Goal: Navigation & Orientation: Find specific page/section

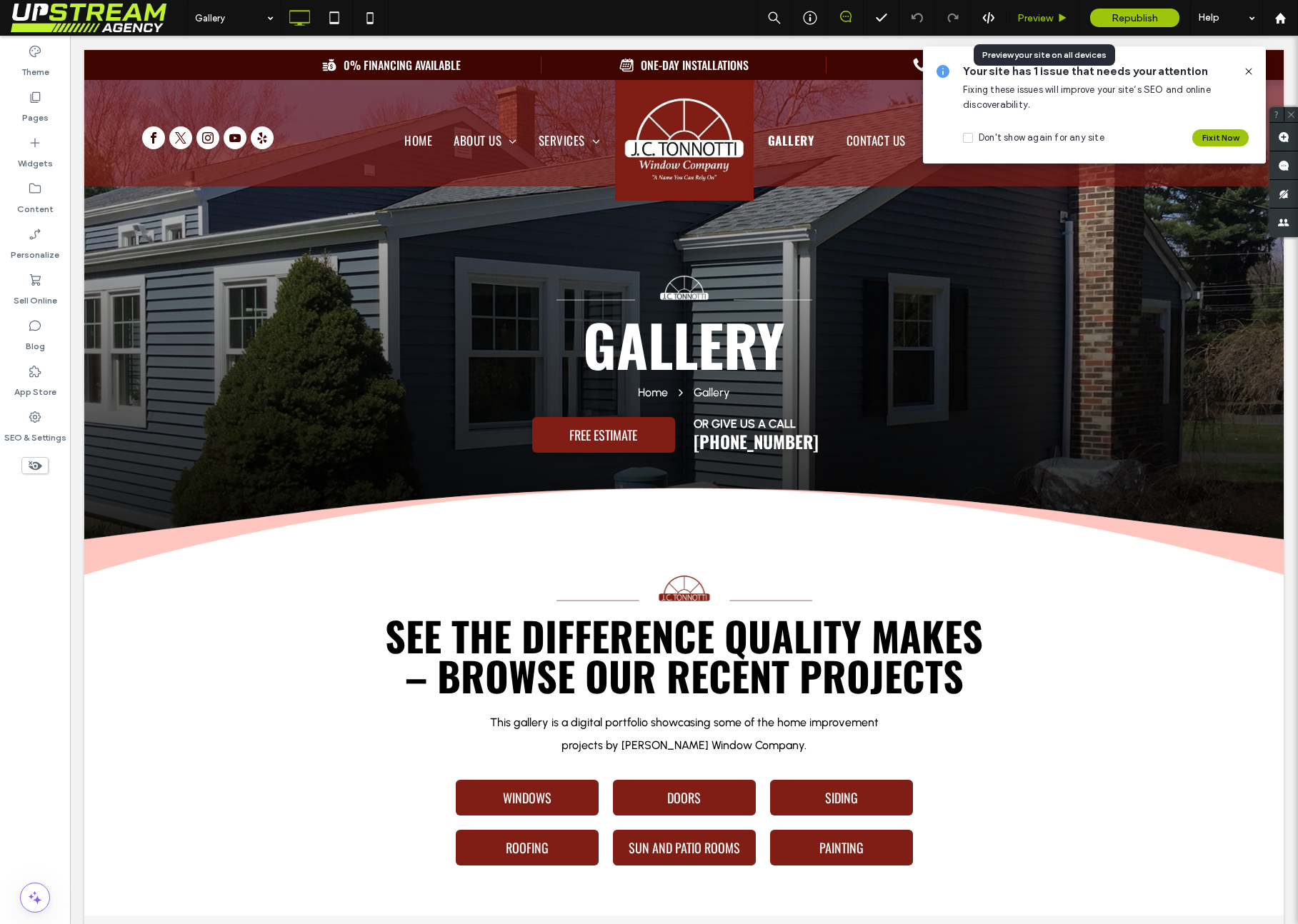
click at [1051, 24] on div "Preview" at bounding box center [1043, 18] width 73 height 36
click at [1064, 13] on icon at bounding box center [1063, 18] width 10 height 10
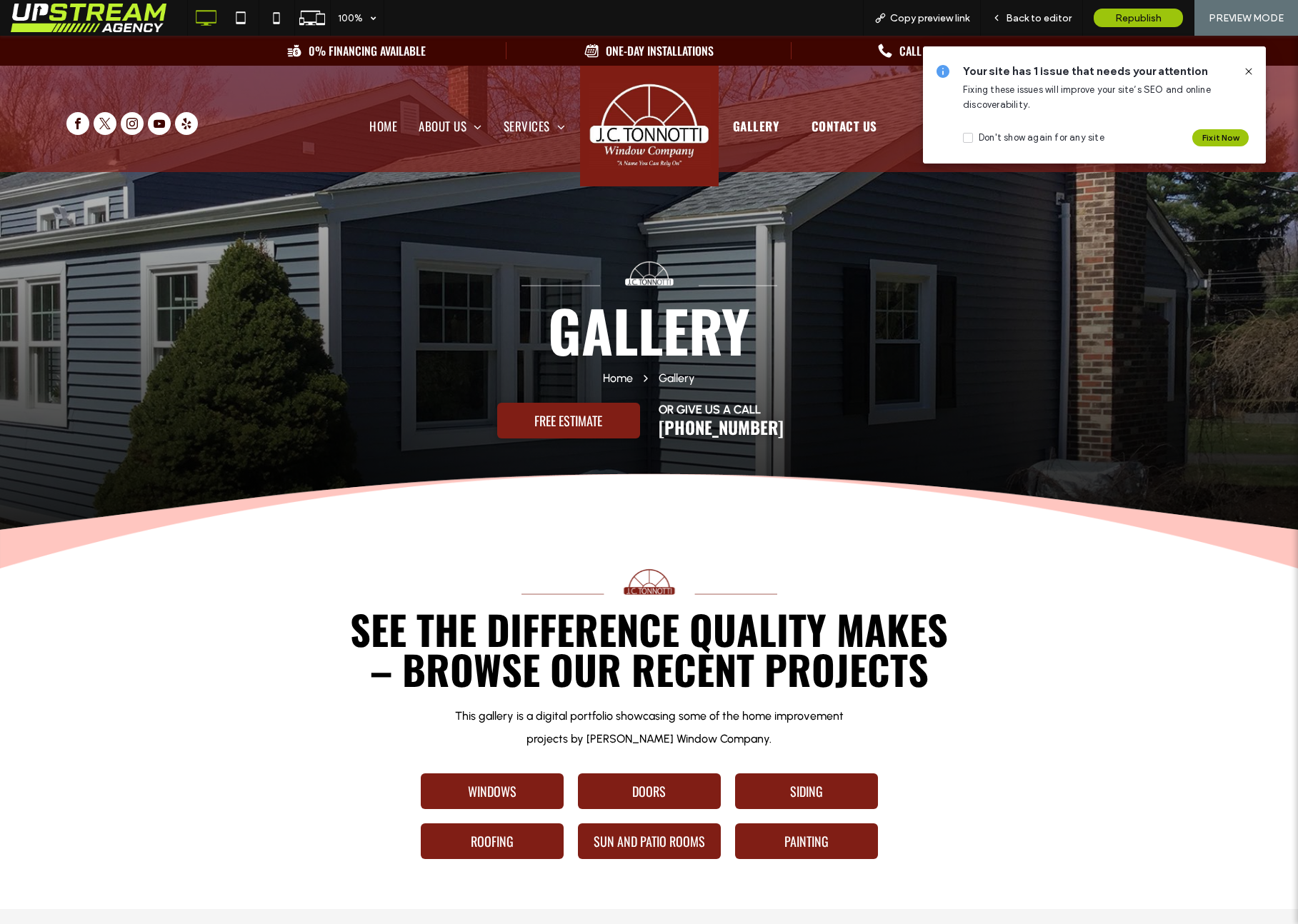
click at [847, 127] on span "Contact Us" at bounding box center [841, 138] width 59 height 24
click at [1106, 67] on icon at bounding box center [1248, 71] width 11 height 11
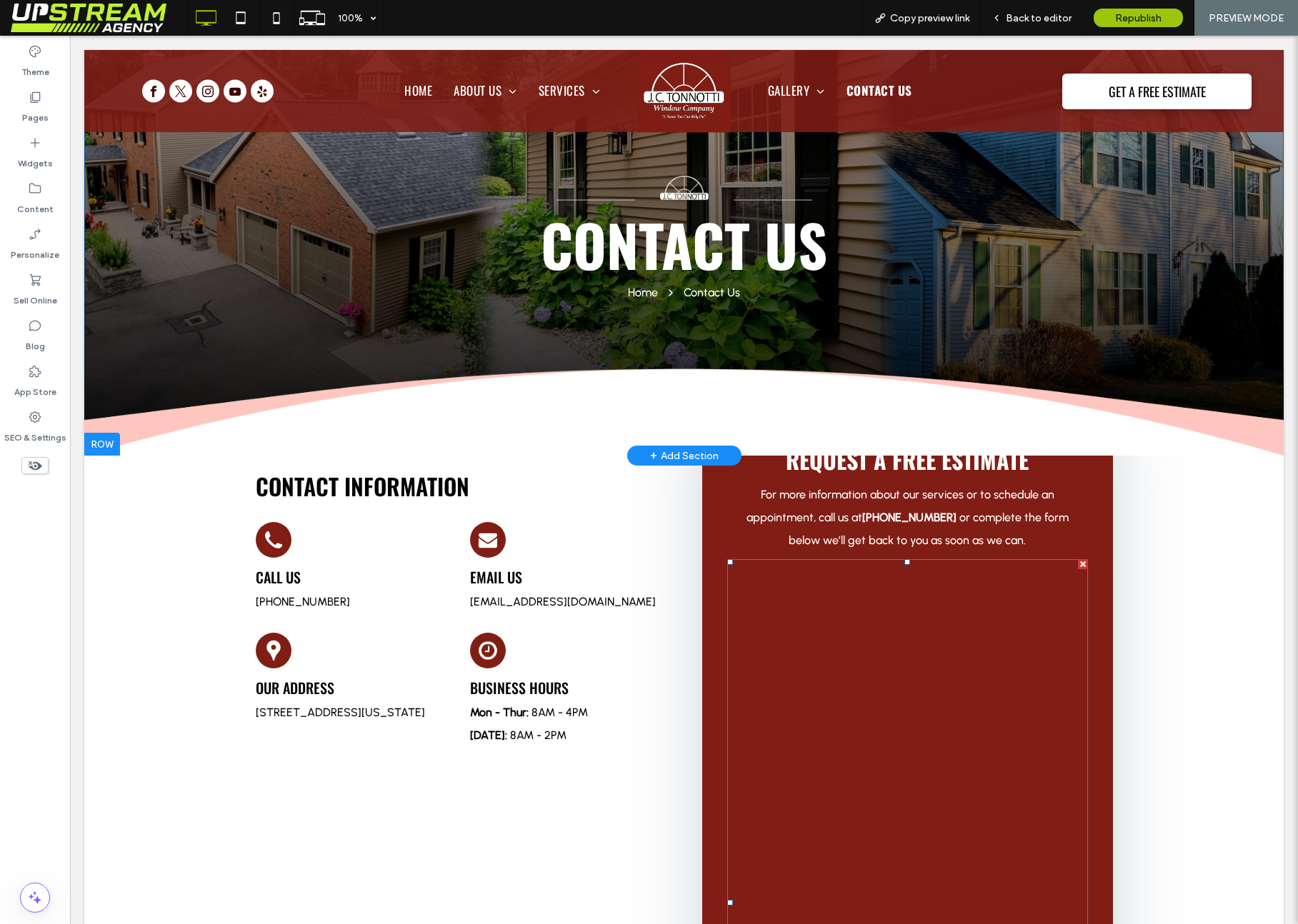
scroll to position [63, 0]
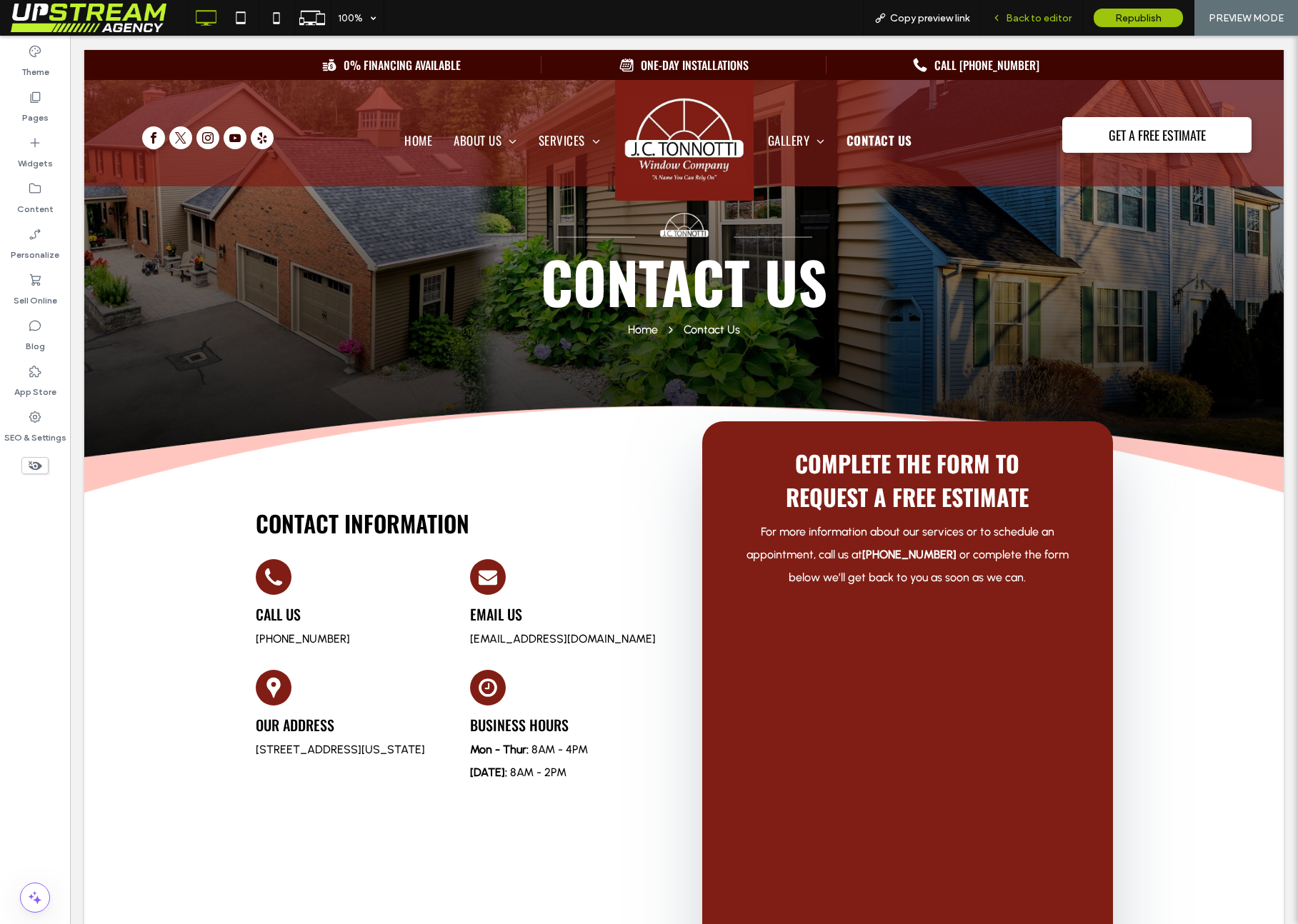
click at [1047, 12] on span "Back to editor" at bounding box center [1038, 18] width 65 height 12
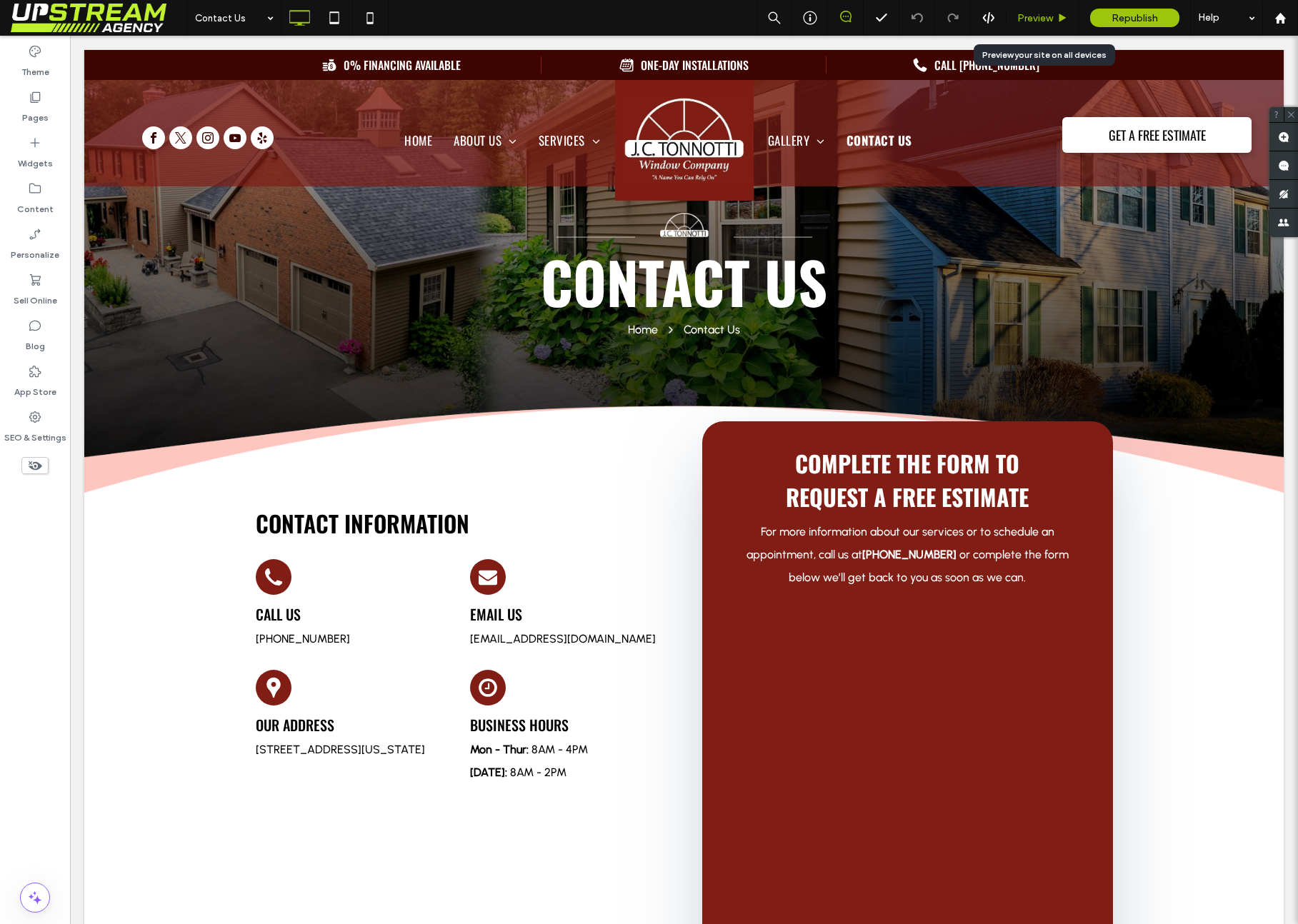
click at [1051, 17] on span "Preview" at bounding box center [1035, 18] width 36 height 12
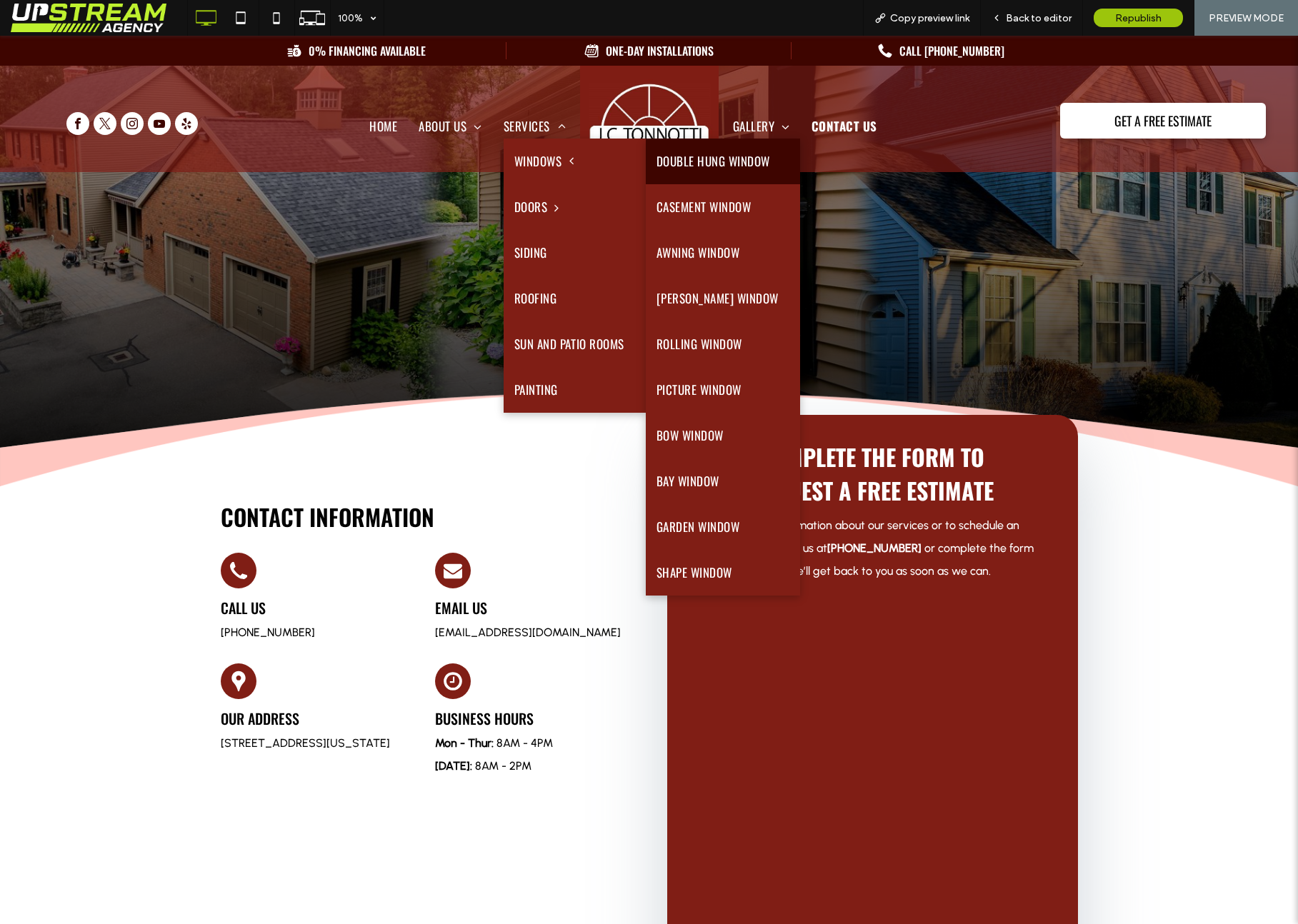
click at [699, 178] on link "Double Hung Window" at bounding box center [723, 162] width 154 height 46
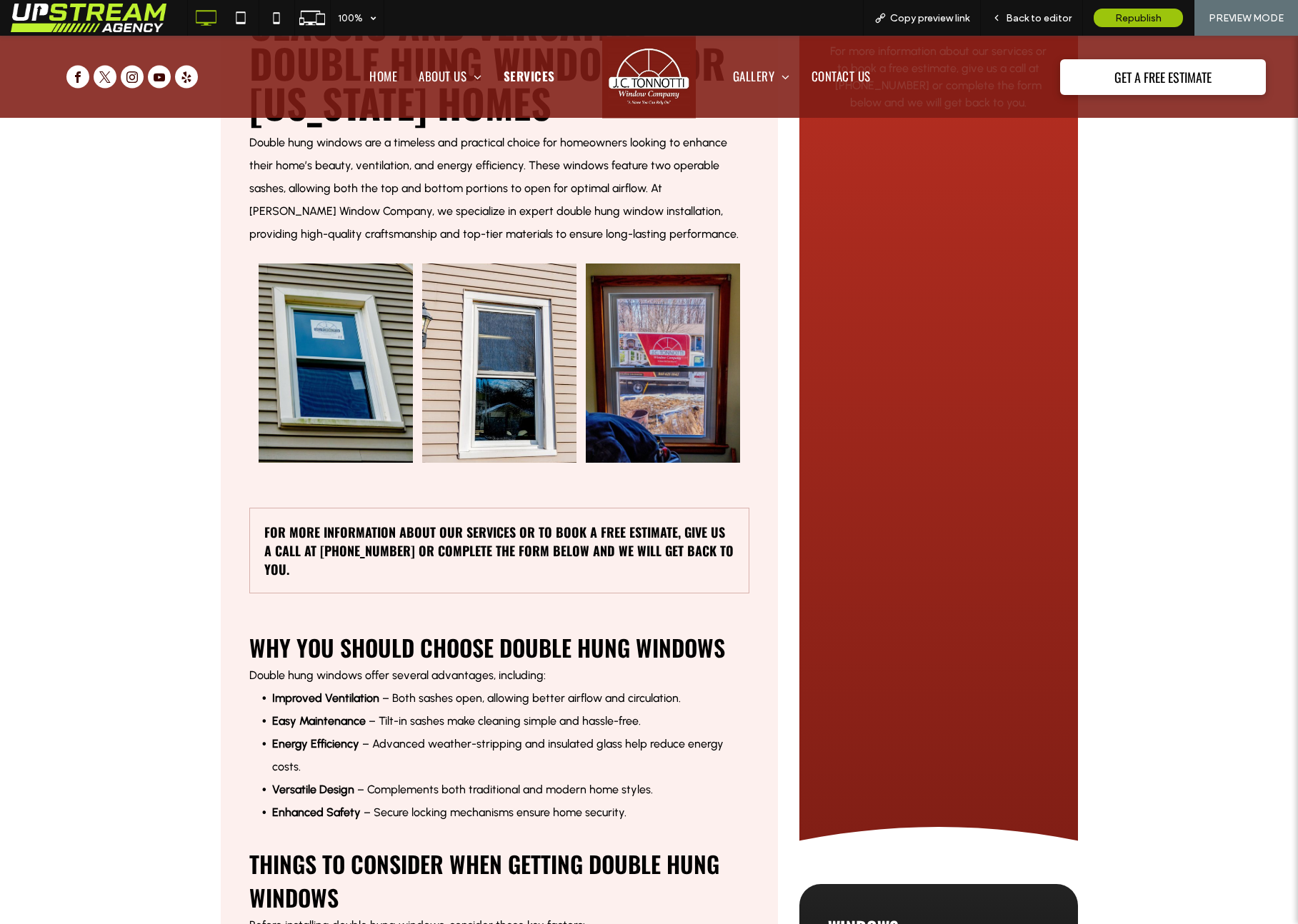
scroll to position [666, 0]
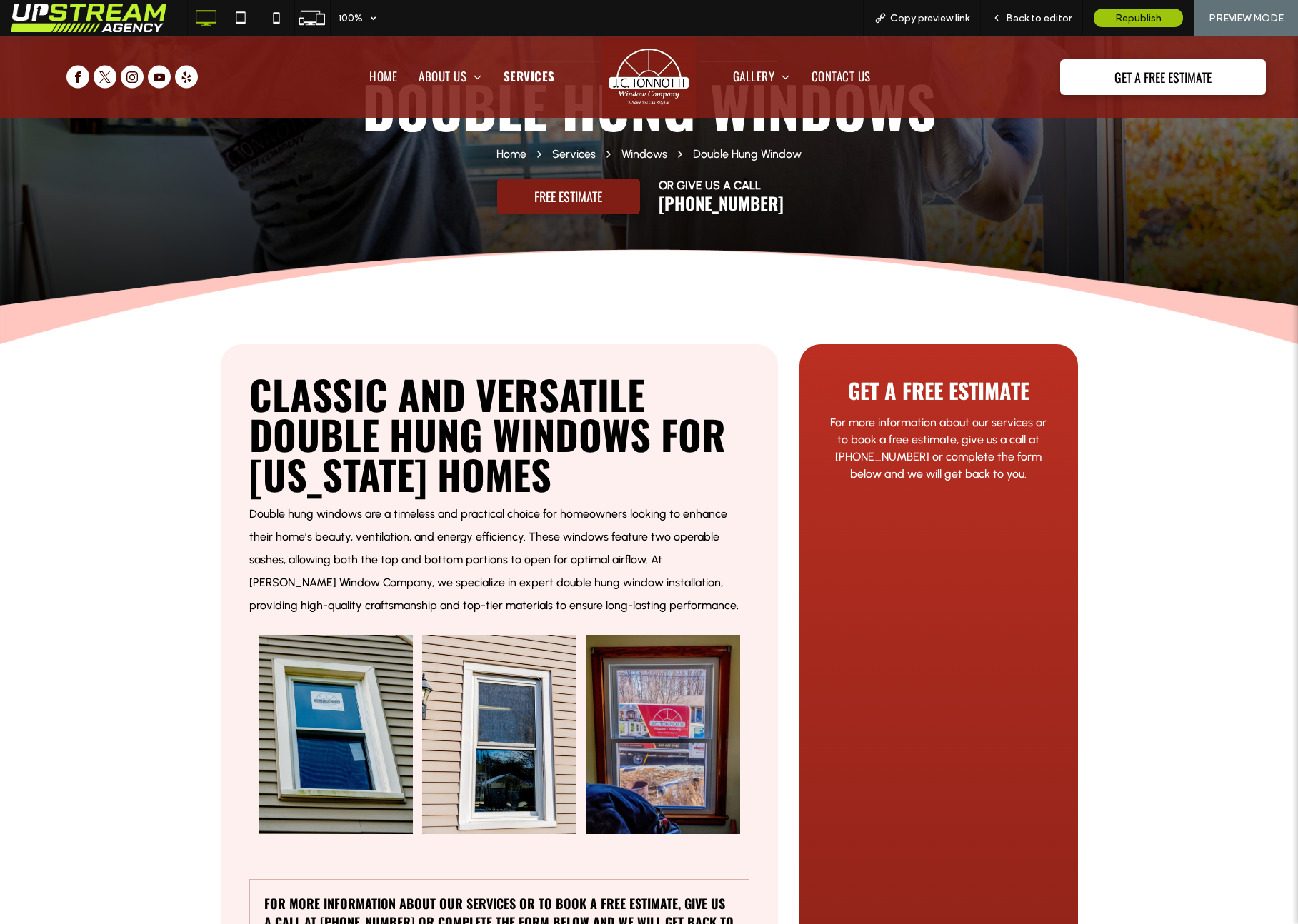
scroll to position [30, 0]
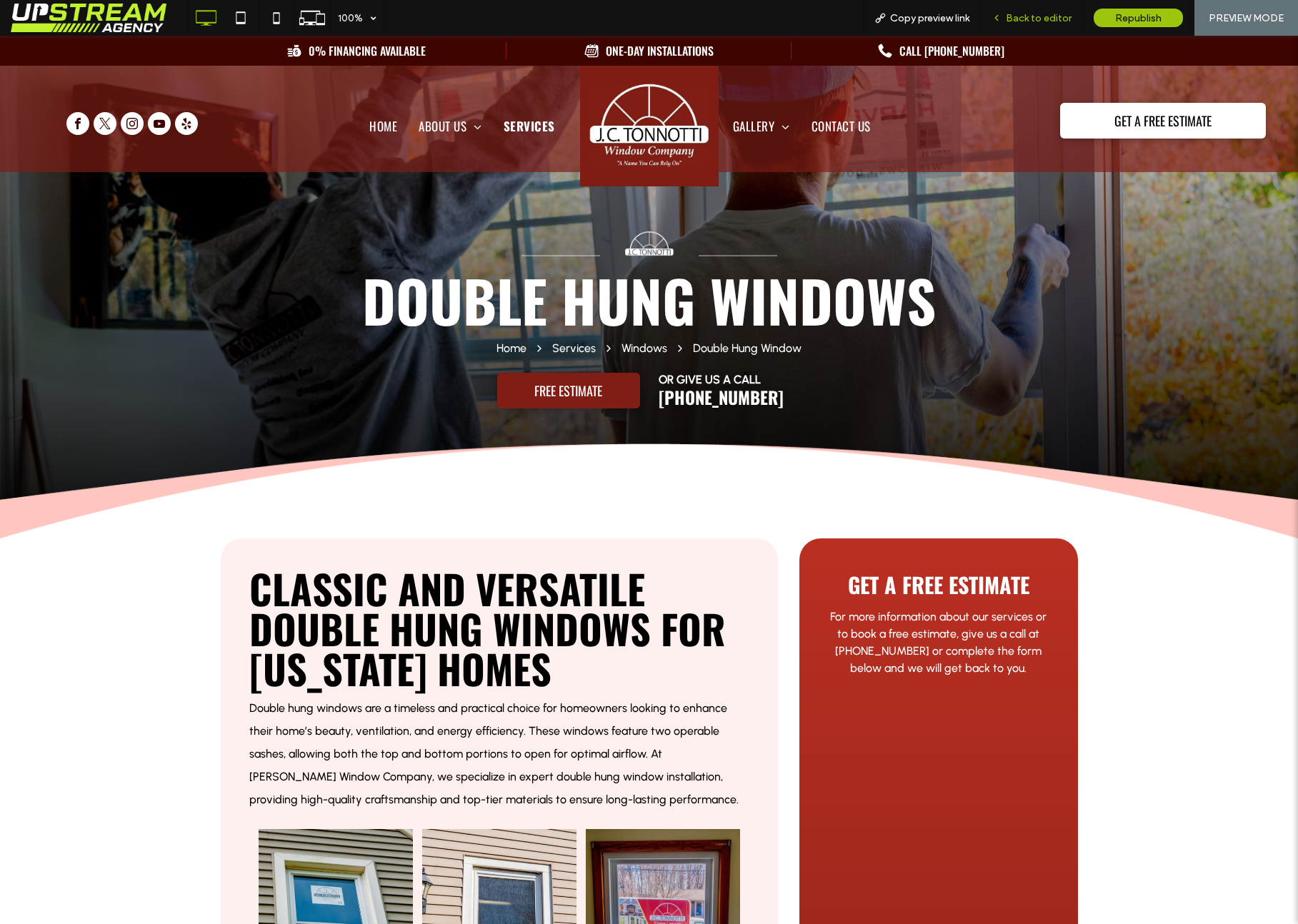
click at [1004, 29] on div "Back to editor" at bounding box center [1032, 18] width 102 height 36
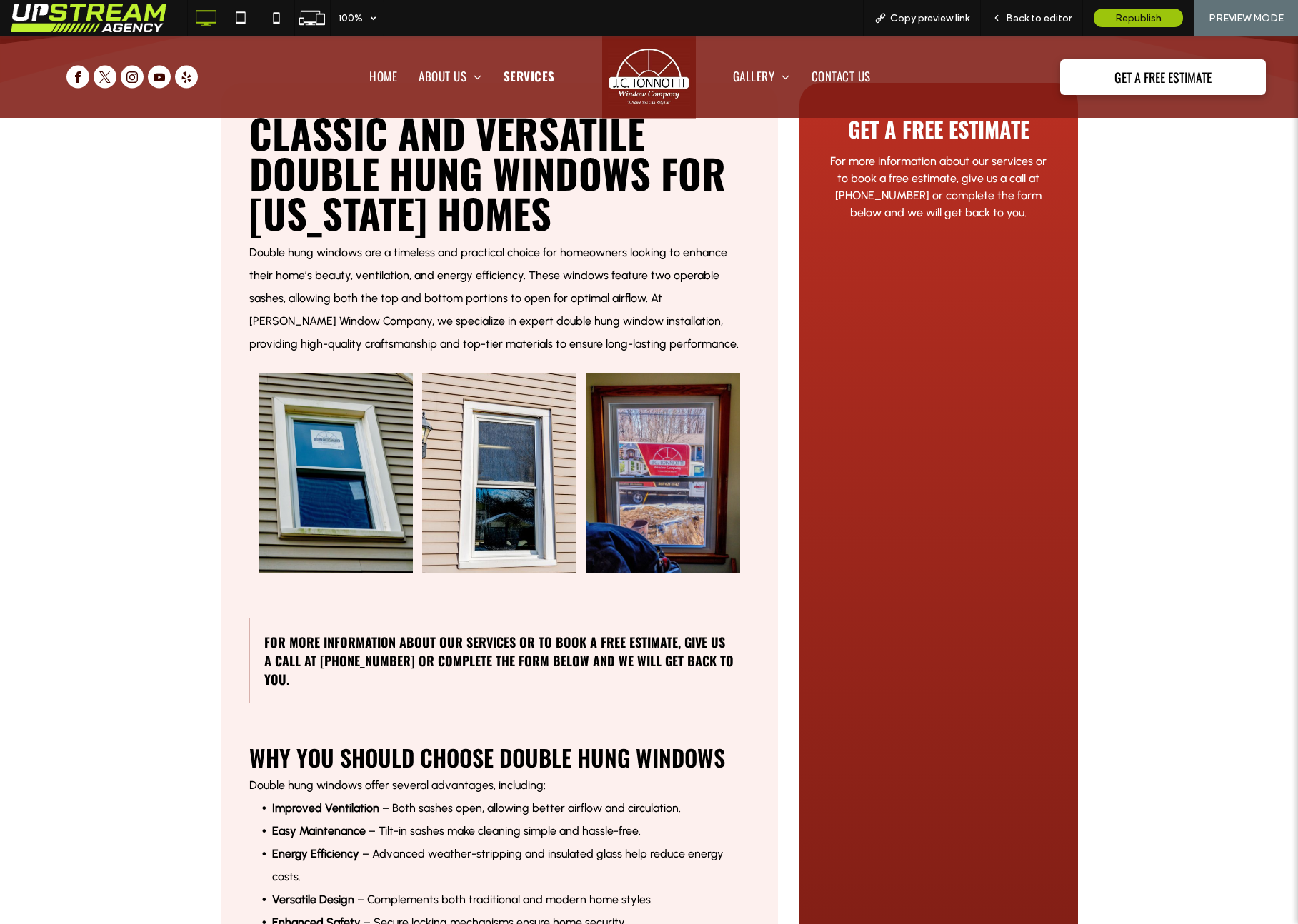
scroll to position [0, 0]
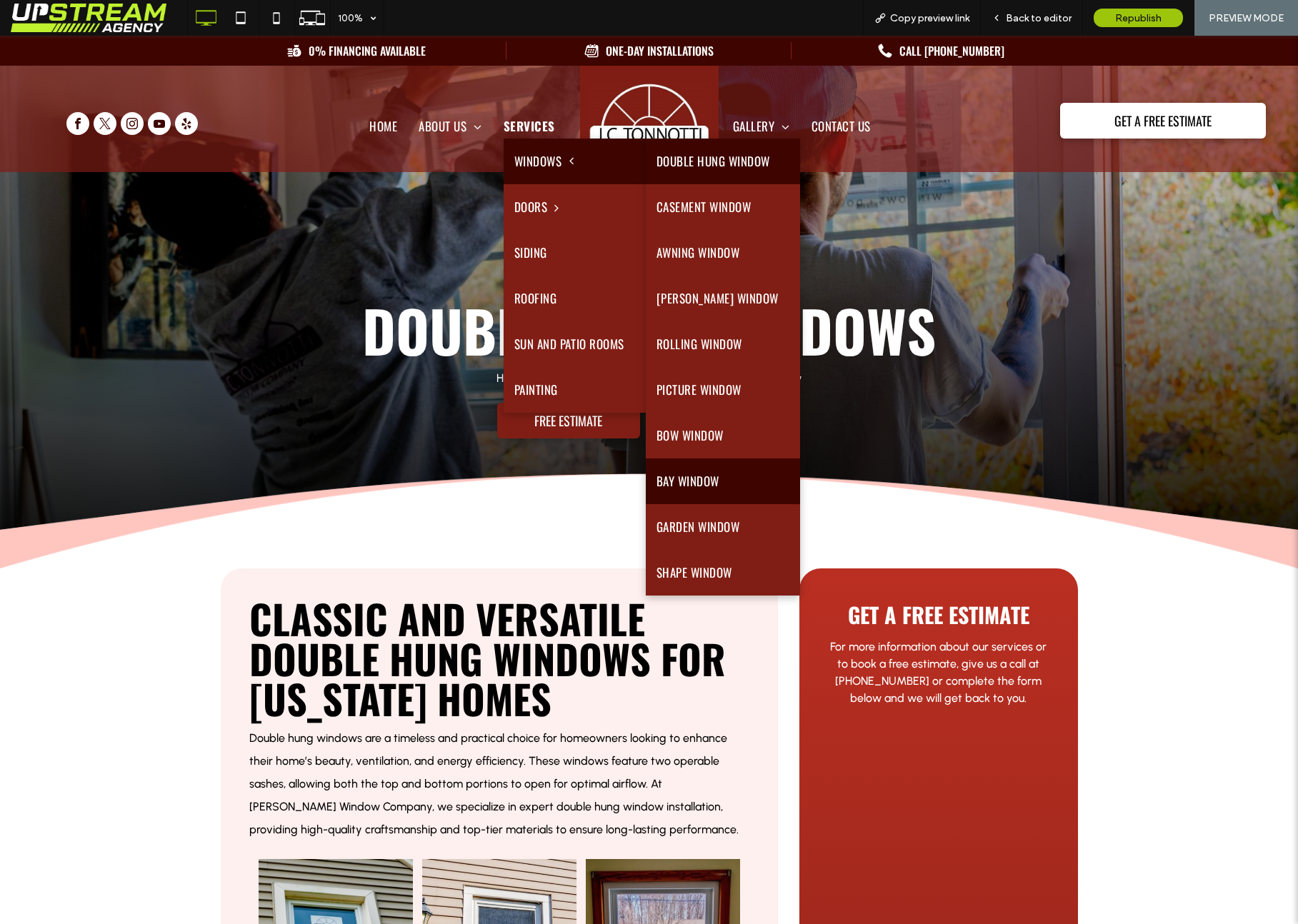
click at [719, 474] on link "Bay Window" at bounding box center [723, 482] width 154 height 46
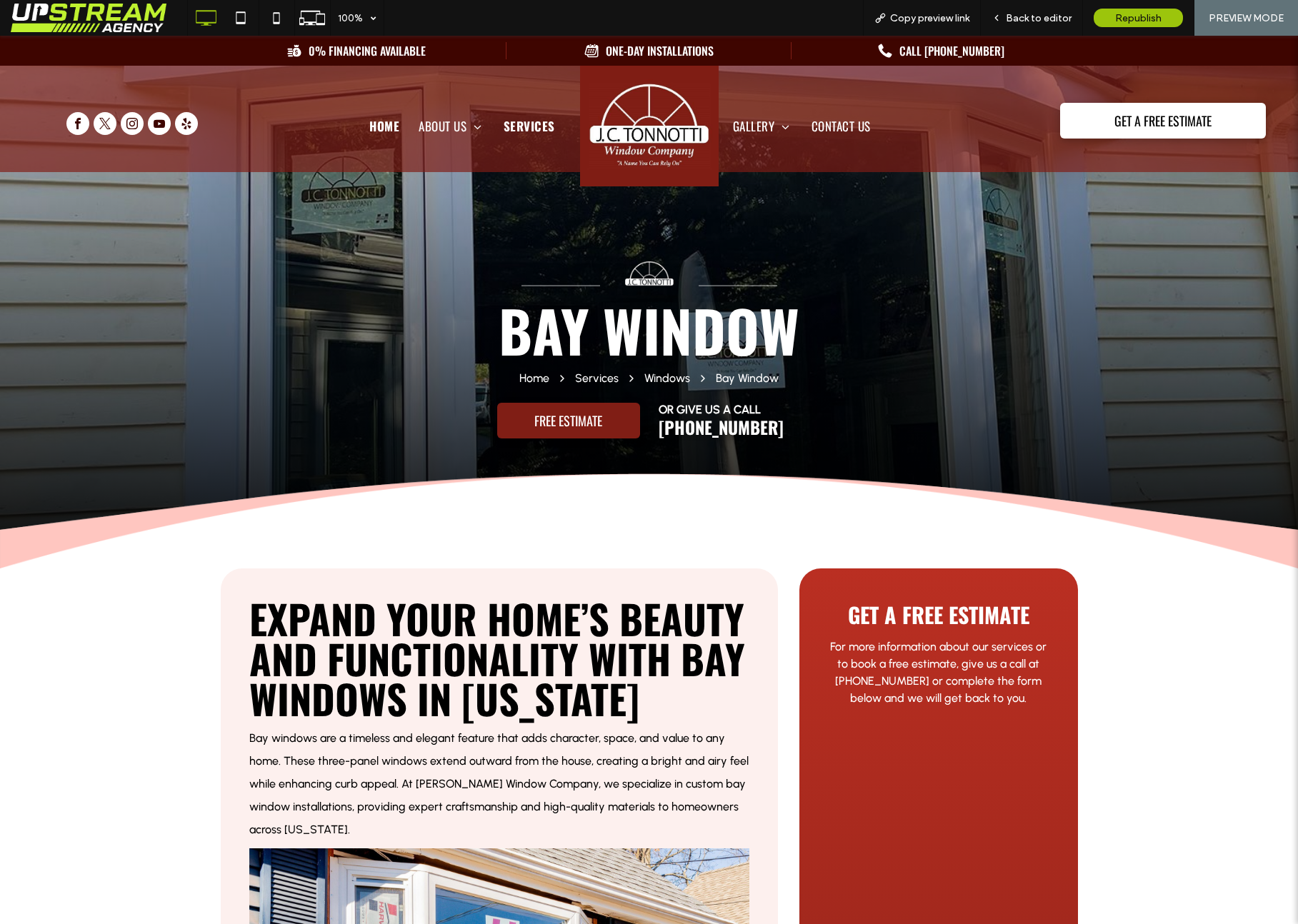
click at [391, 126] on span "Home" at bounding box center [383, 138] width 28 height 24
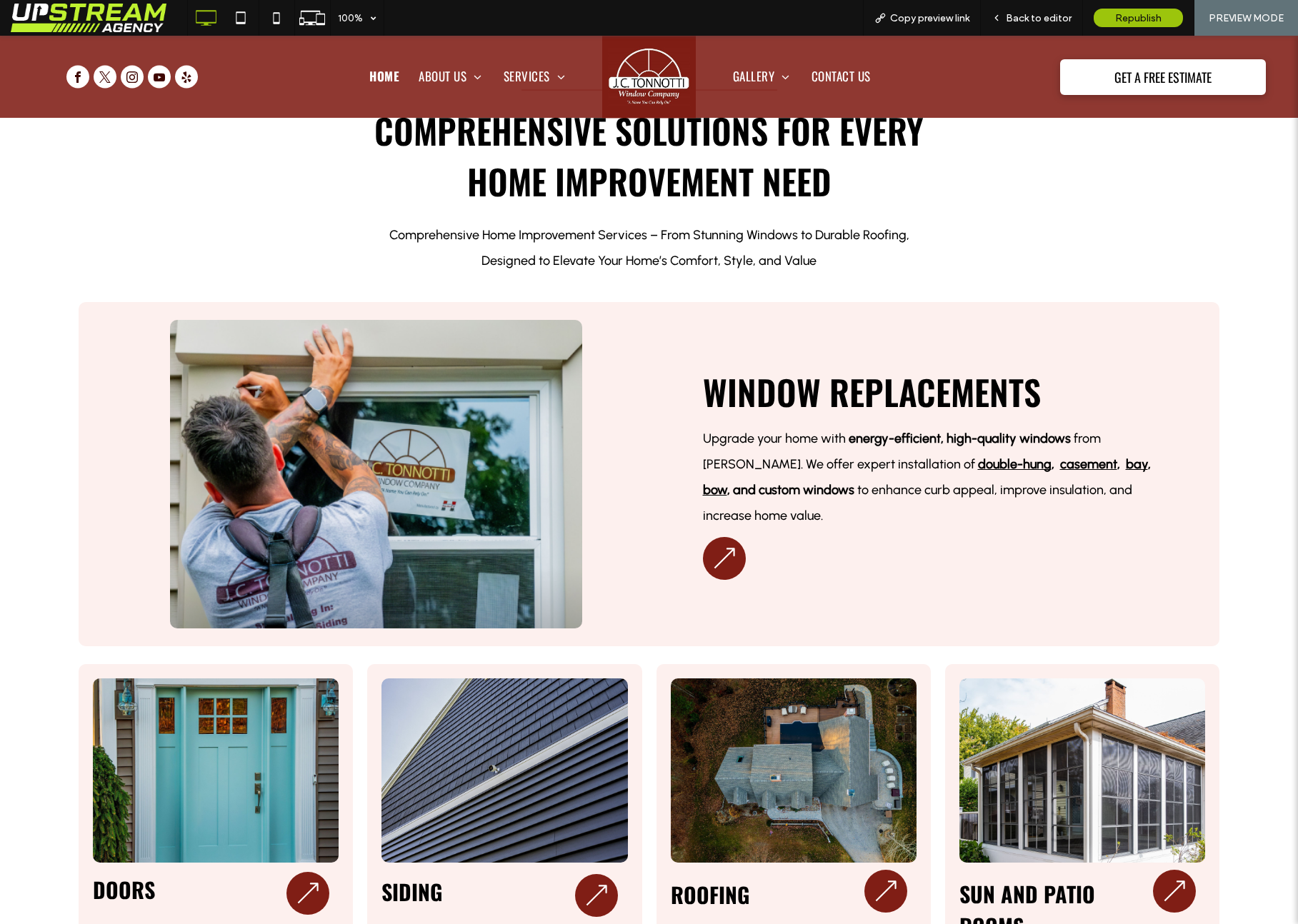
scroll to position [3456, 0]
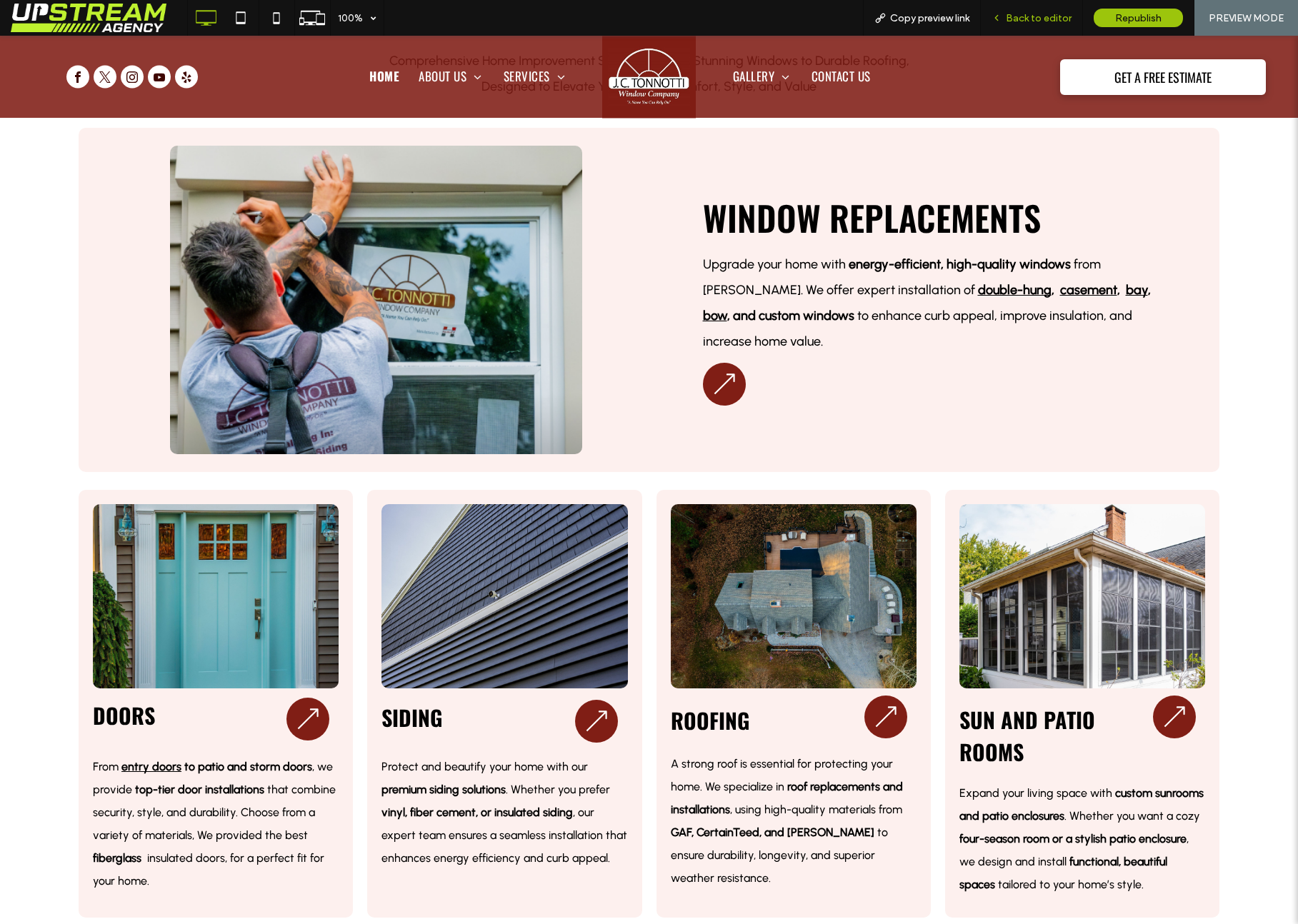
click at [1046, 21] on span "Back to editor" at bounding box center [1038, 18] width 65 height 12
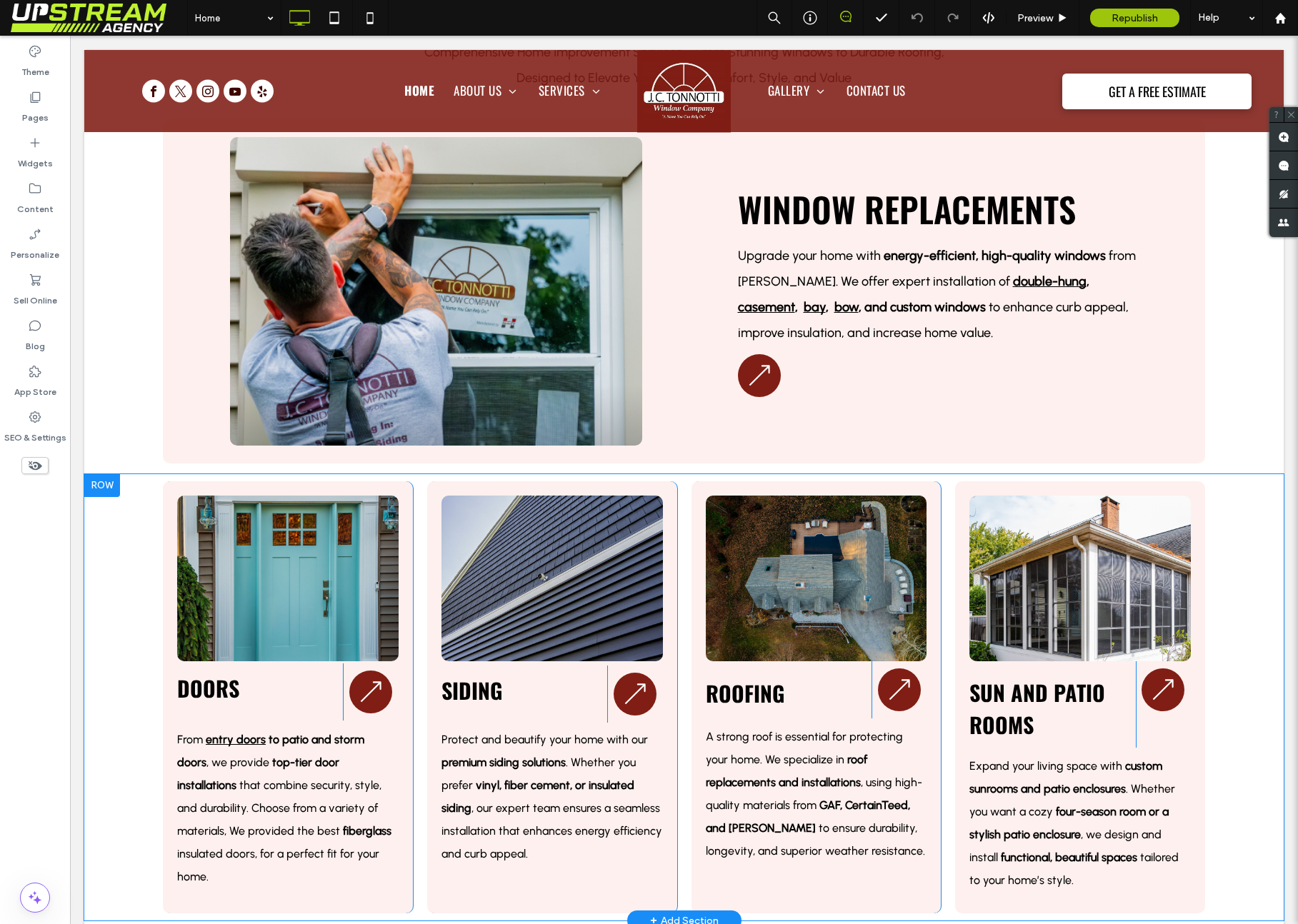
scroll to position [3474, 0]
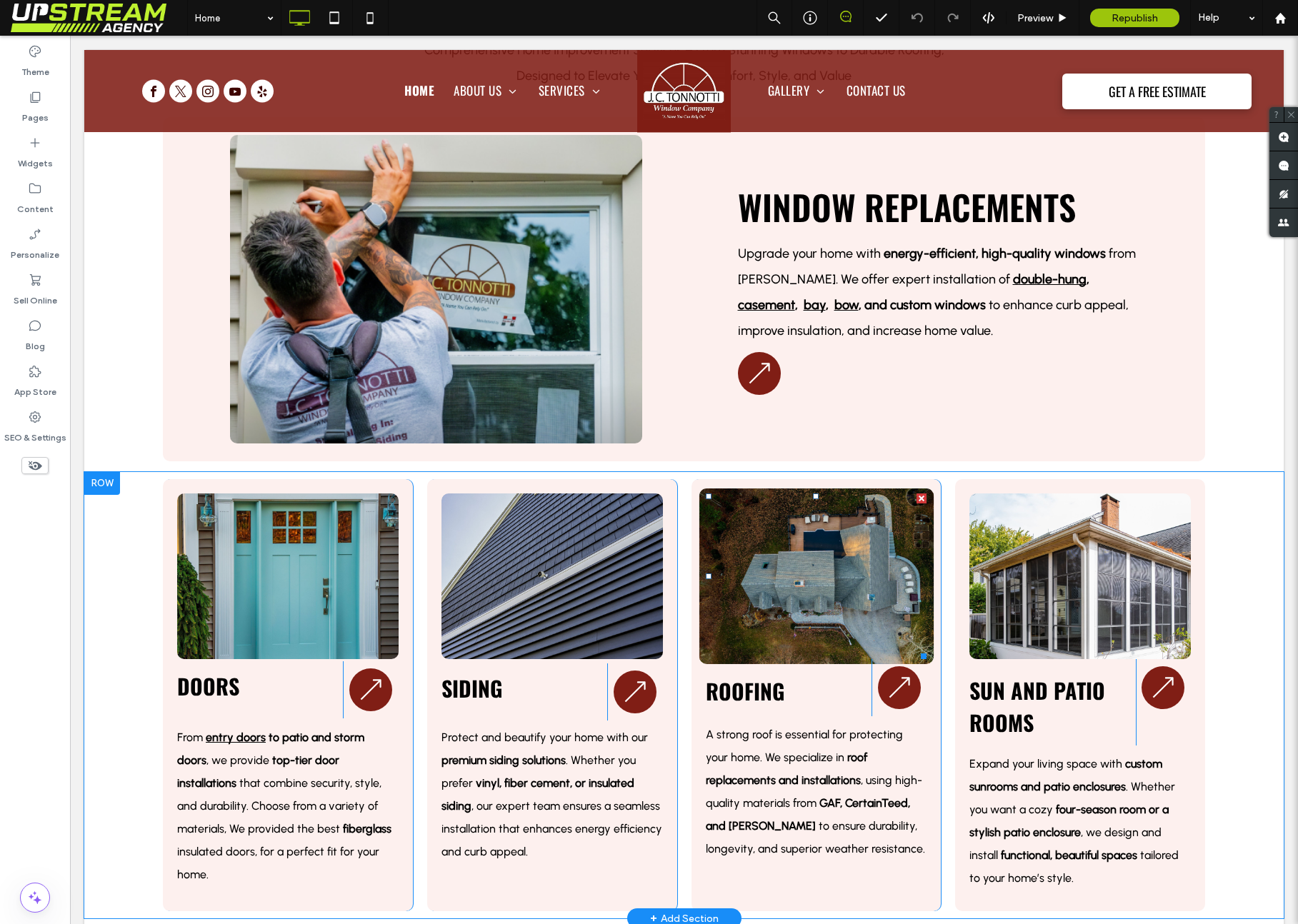
click at [806, 569] on img at bounding box center [816, 576] width 235 height 176
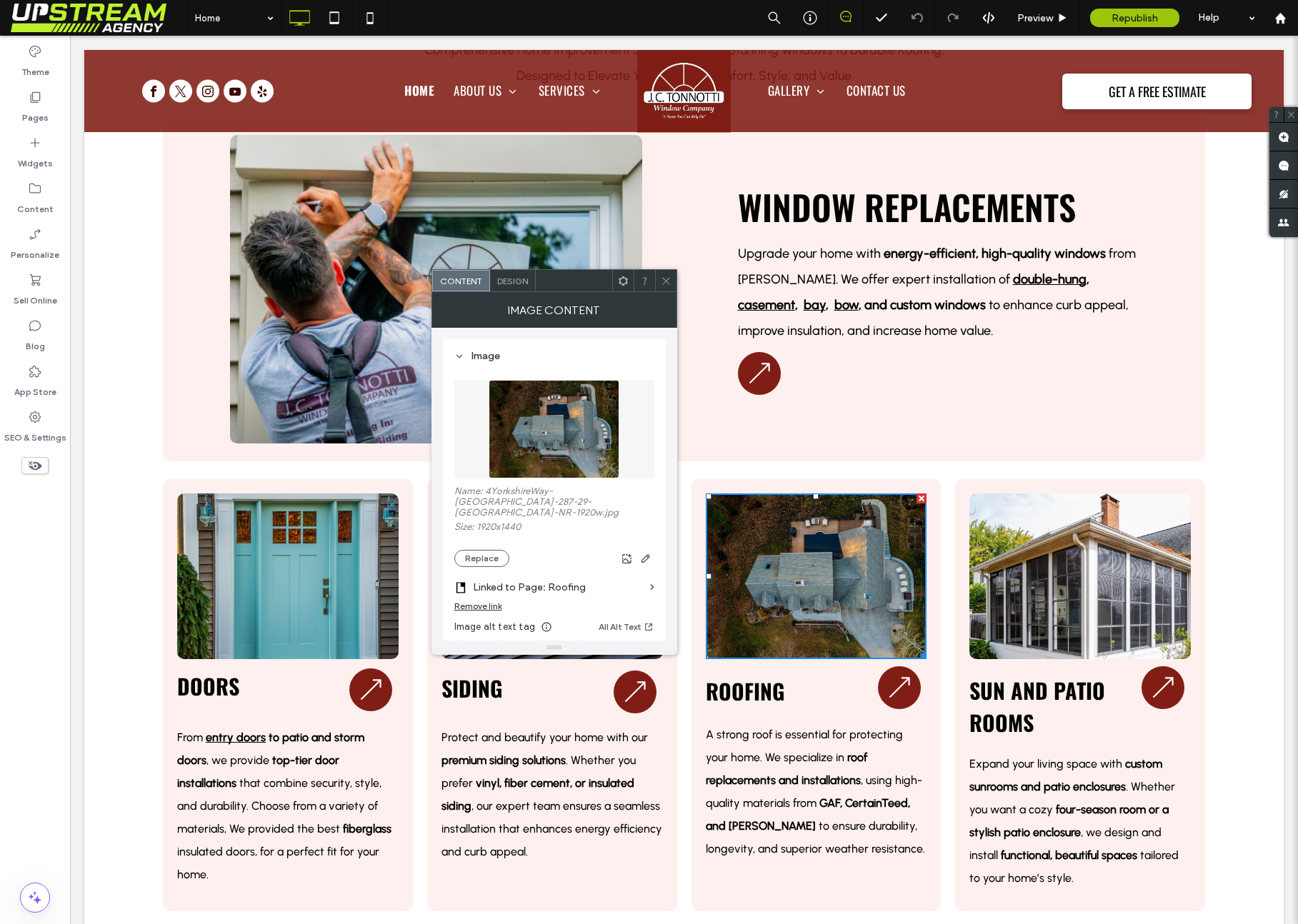
click at [523, 430] on img at bounding box center [554, 429] width 131 height 99
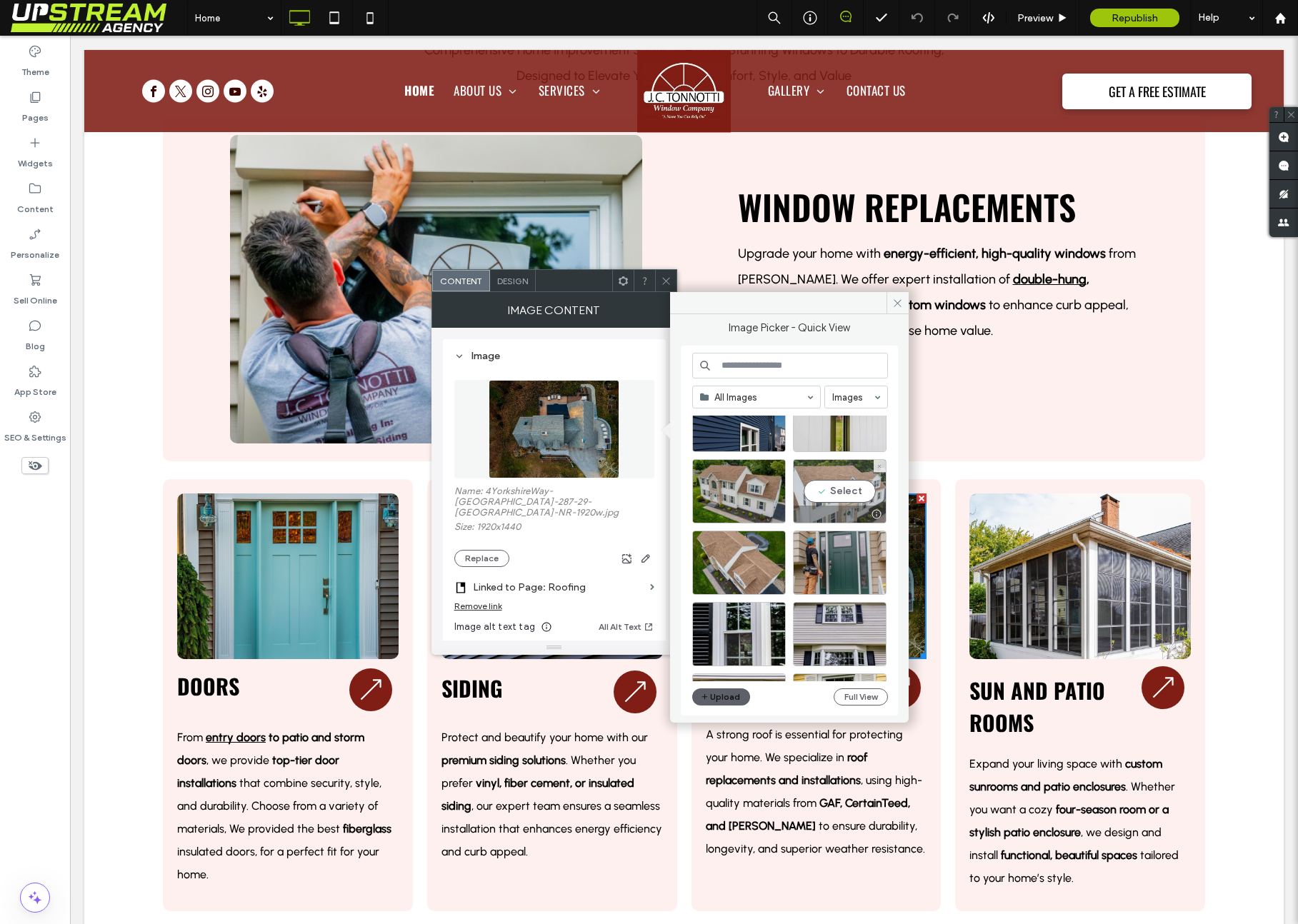
scroll to position [3264, 0]
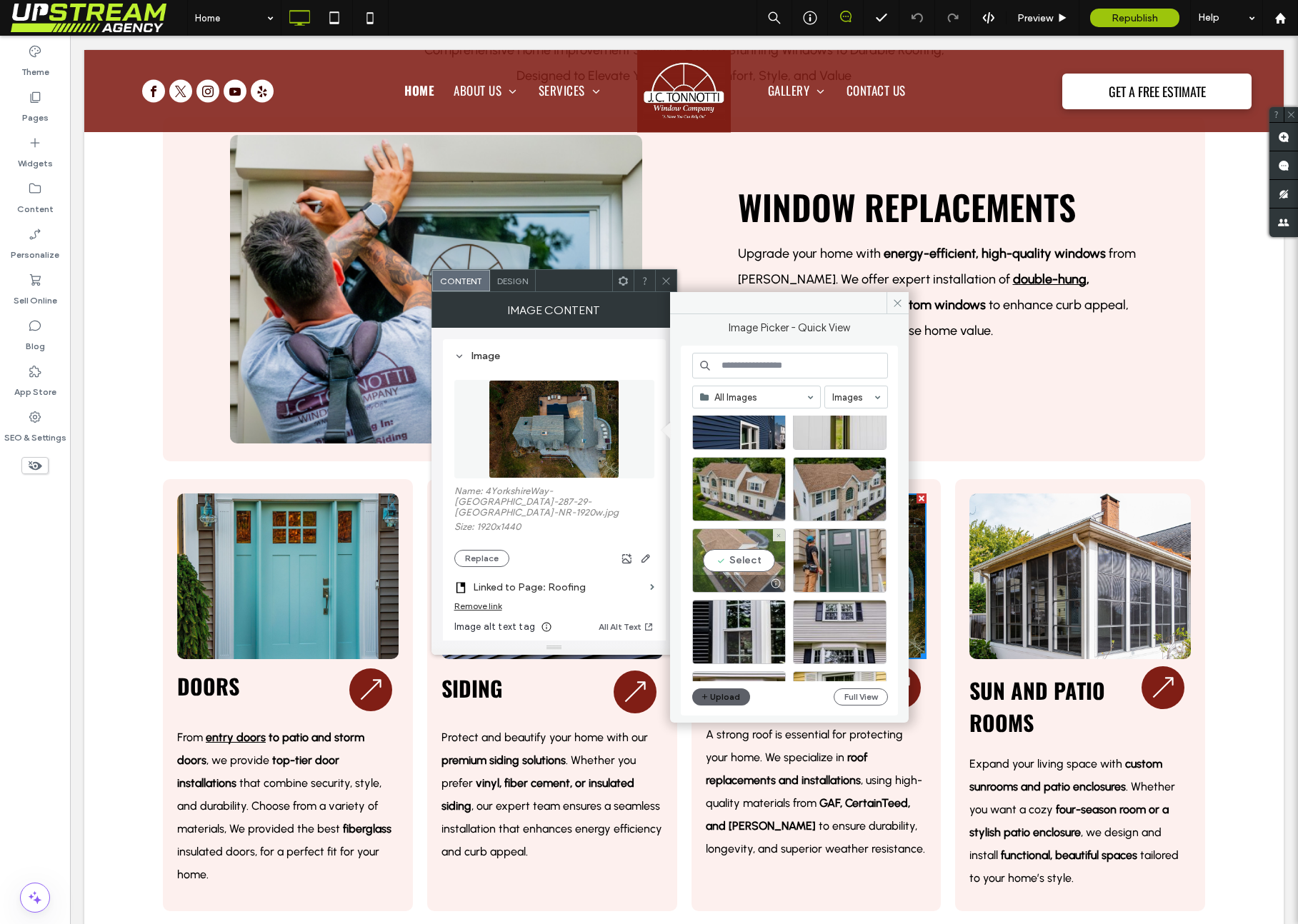
click at [742, 556] on div "Select" at bounding box center [739, 560] width 94 height 65
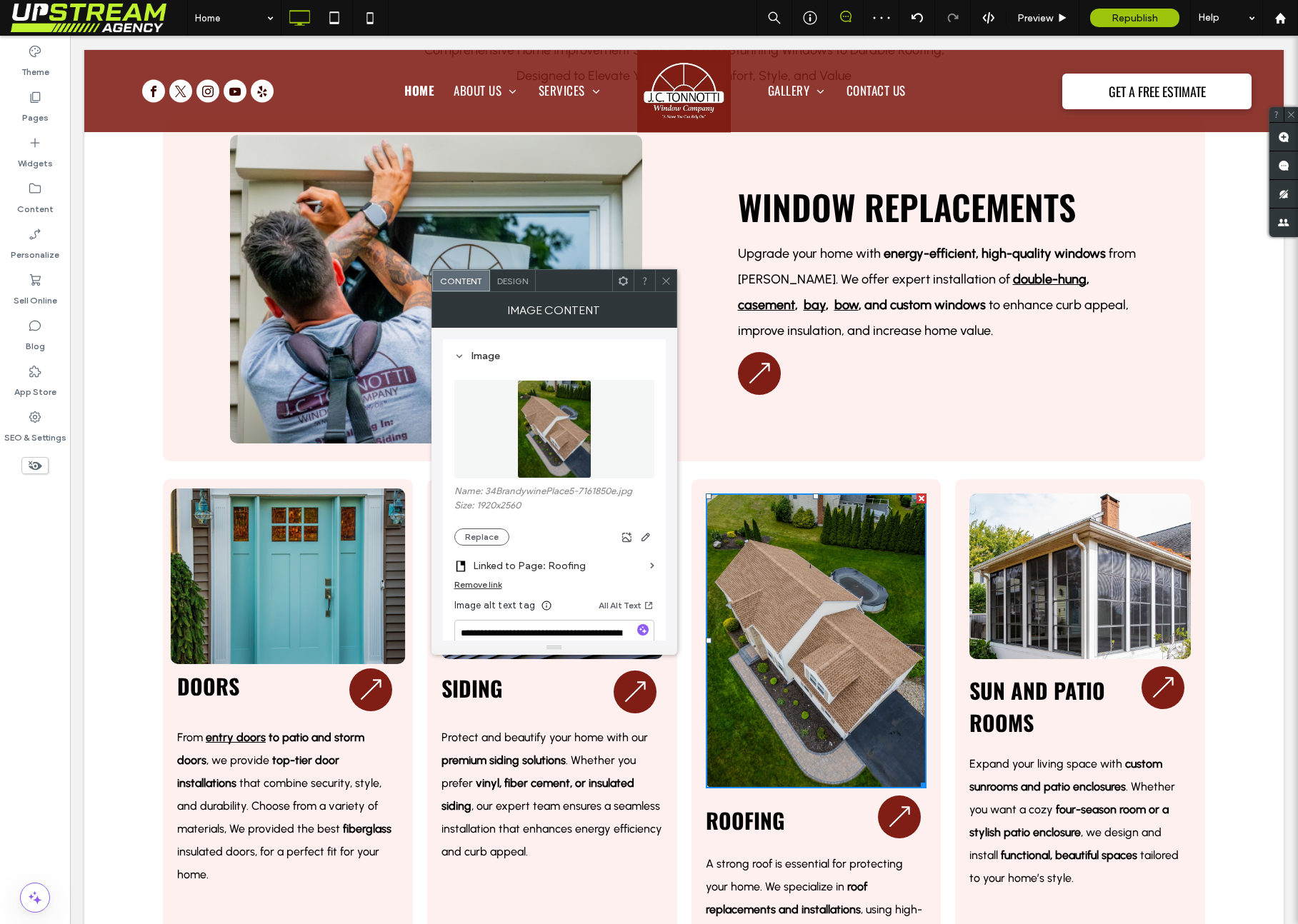
click at [243, 609] on img at bounding box center [288, 576] width 235 height 176
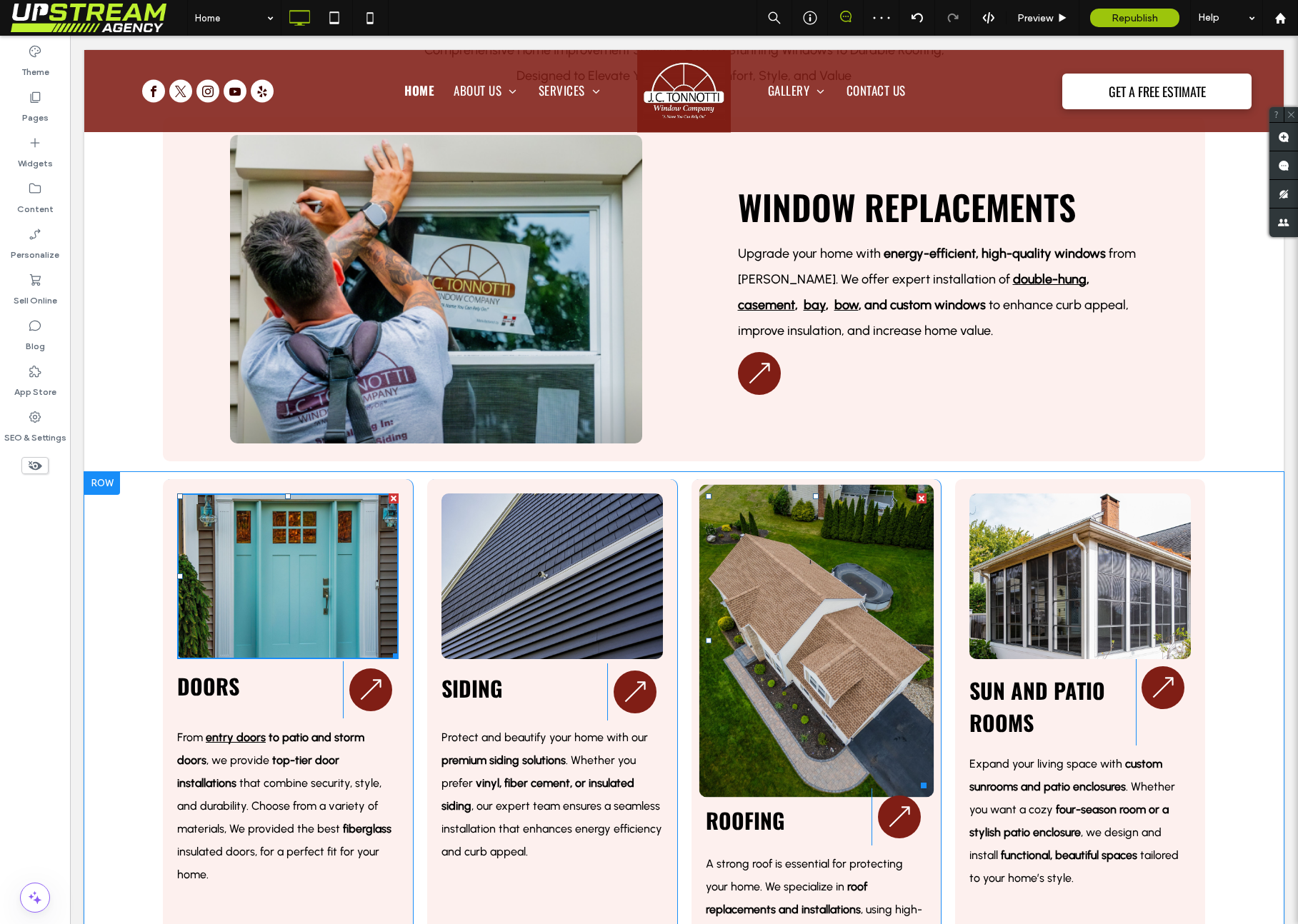
click at [831, 602] on img at bounding box center [816, 640] width 235 height 312
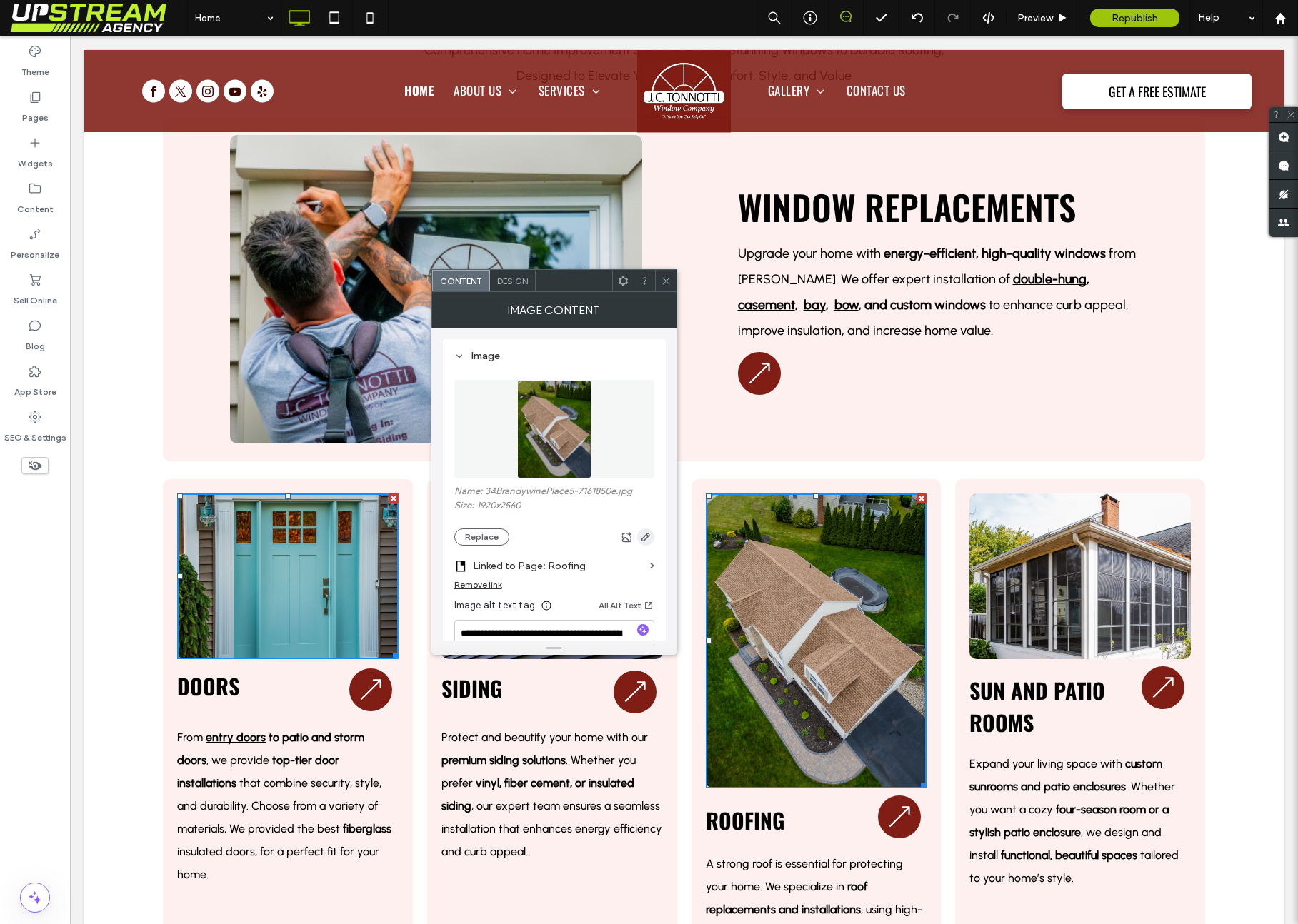
click at [645, 537] on icon "button" at bounding box center [645, 537] width 11 height 11
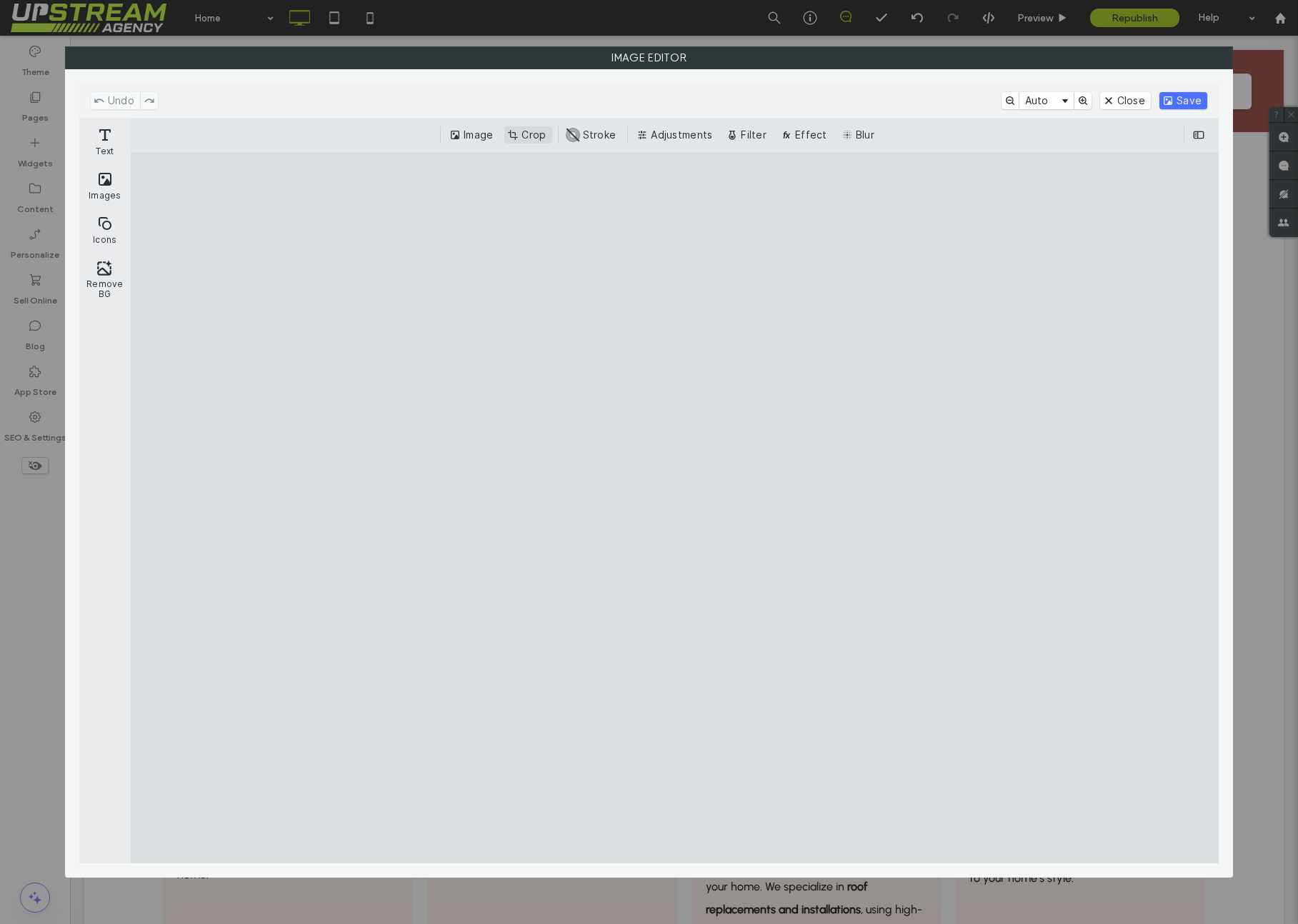
click at [529, 135] on button "Crop" at bounding box center [527, 134] width 47 height 17
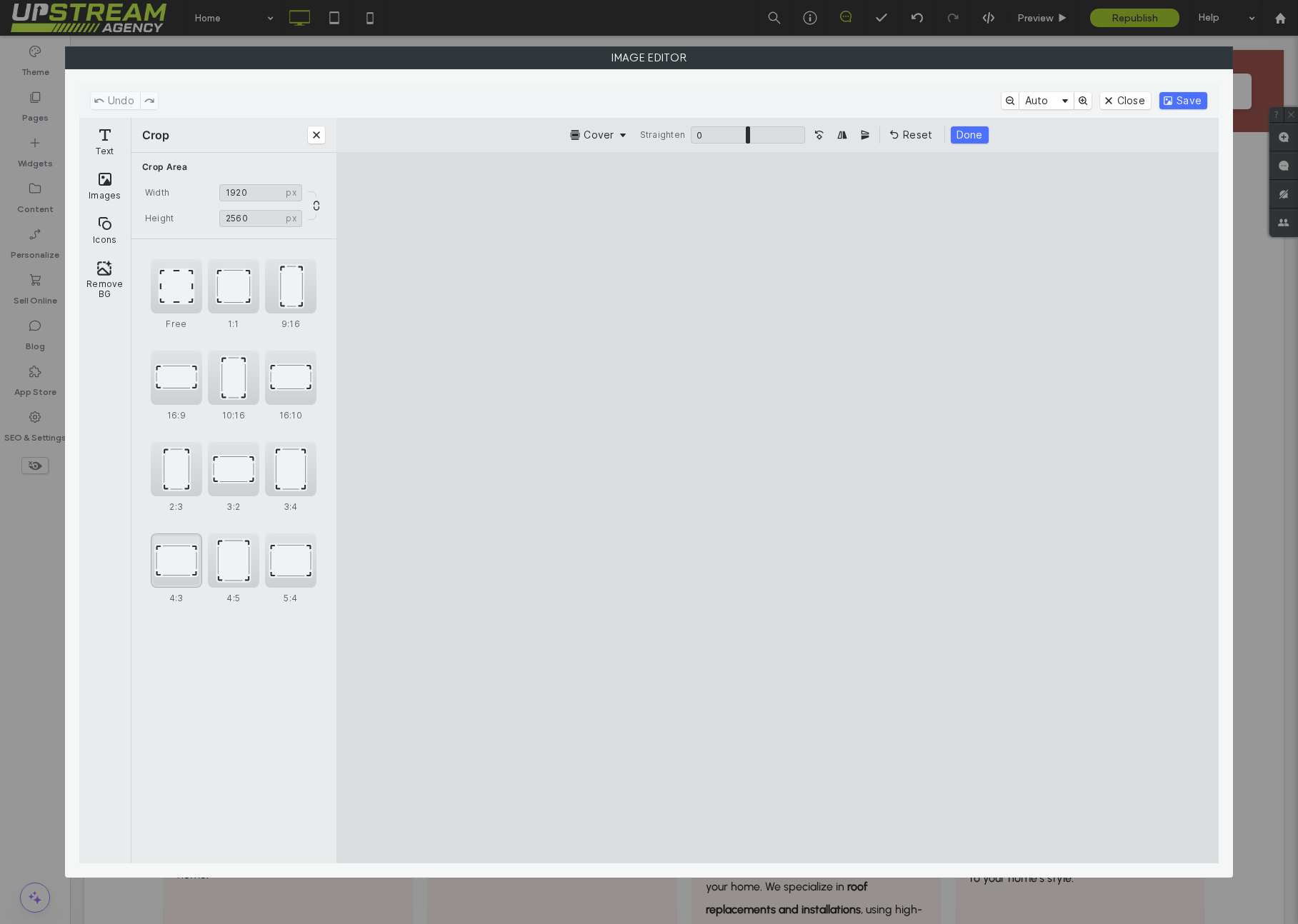
click at [187, 563] on div "4:3" at bounding box center [176, 560] width 51 height 54
type input "*******"
click at [1177, 98] on button "Save" at bounding box center [1183, 100] width 48 height 17
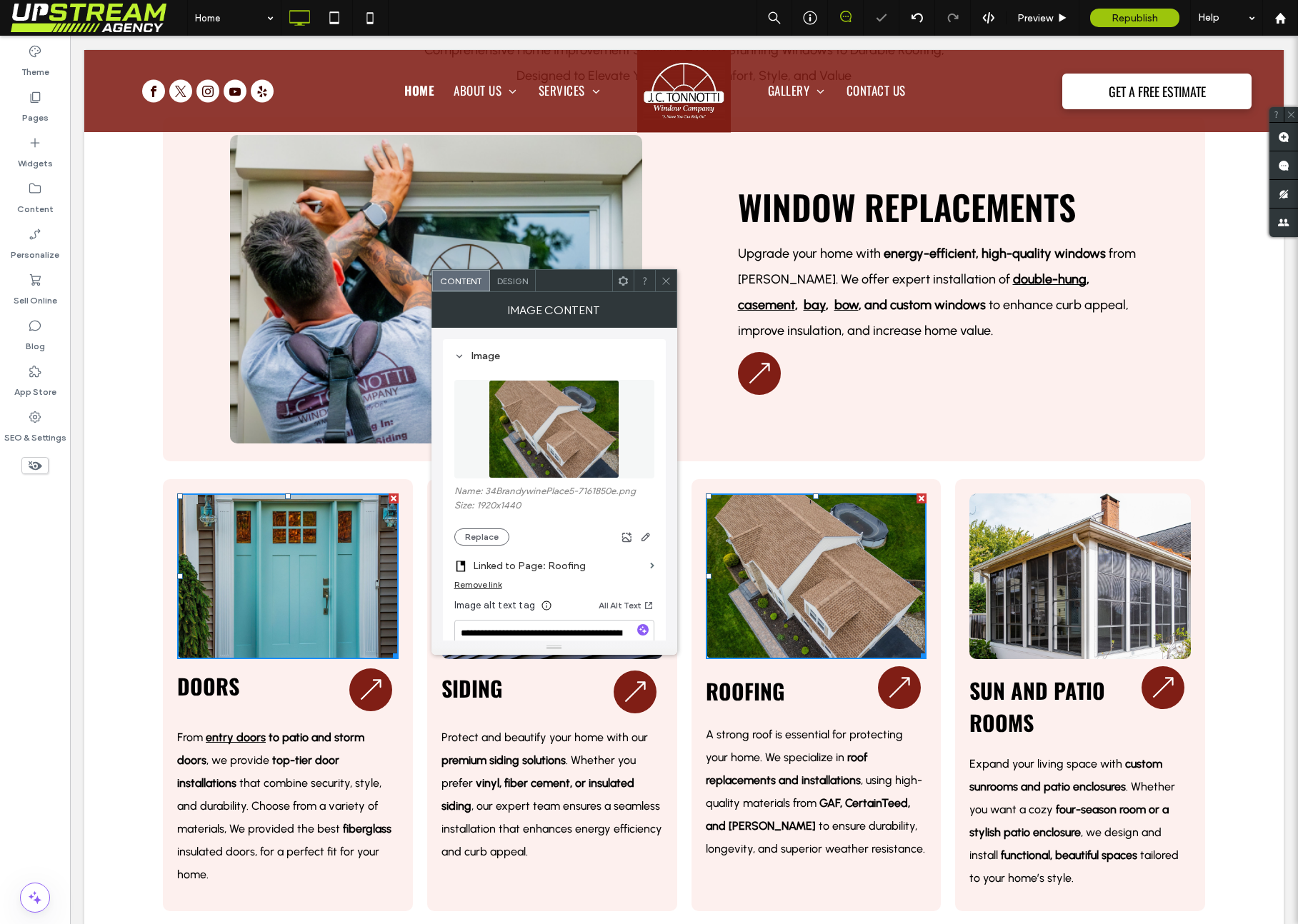
click at [669, 278] on icon at bounding box center [666, 281] width 10 height 10
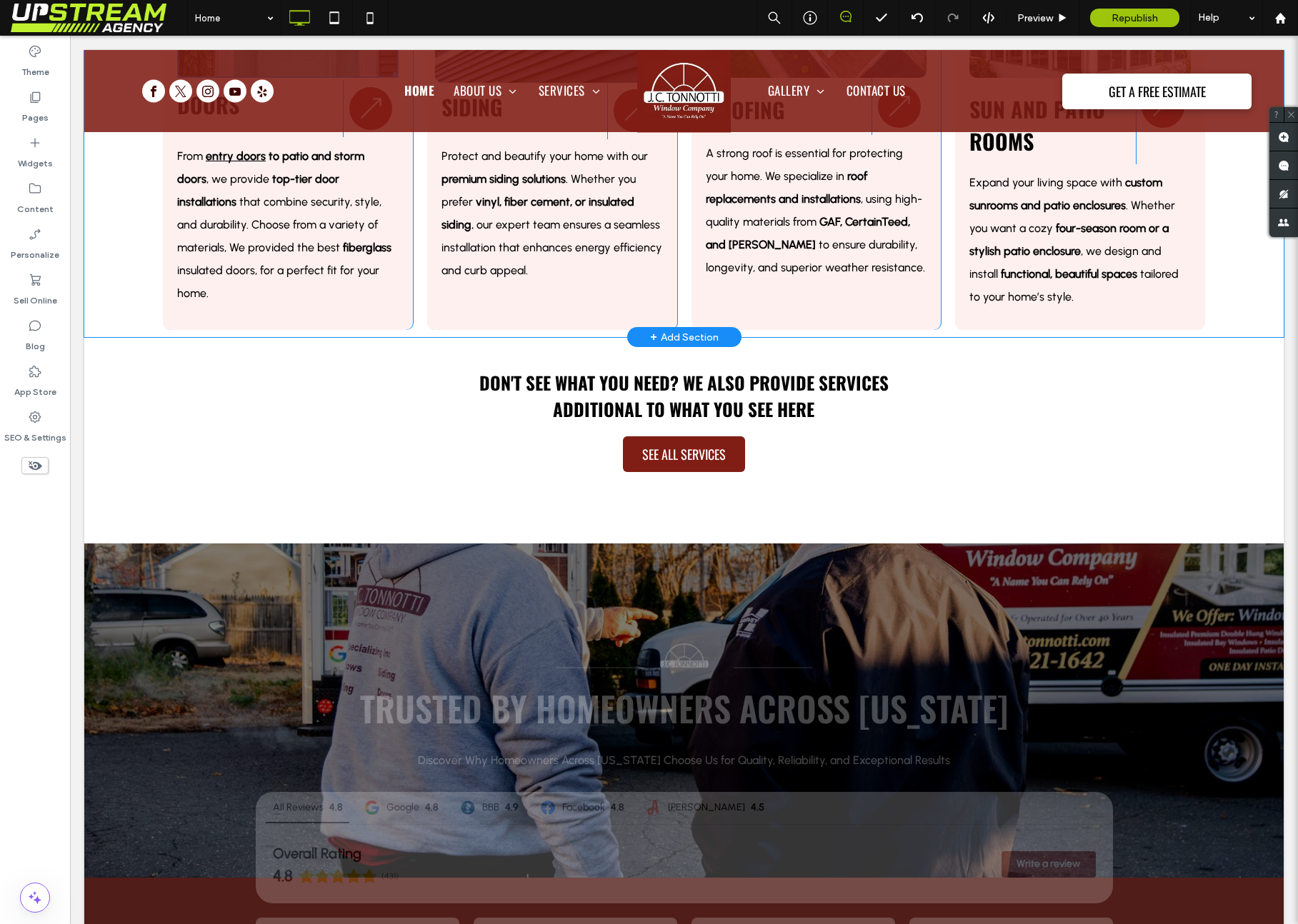
scroll to position [4089, 0]
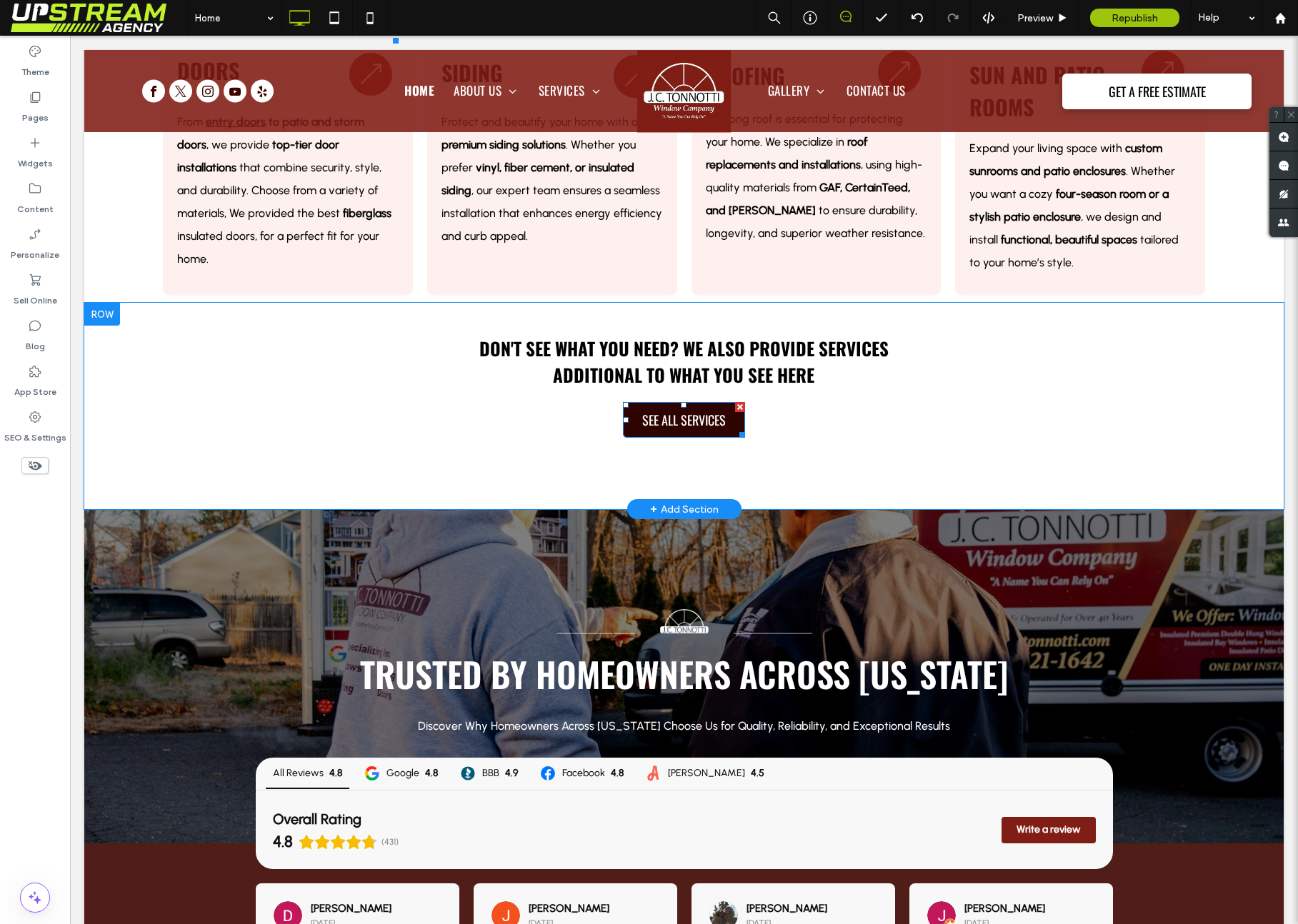
click at [687, 418] on span "SEE ALL SERVICES" at bounding box center [684, 419] width 84 height 19
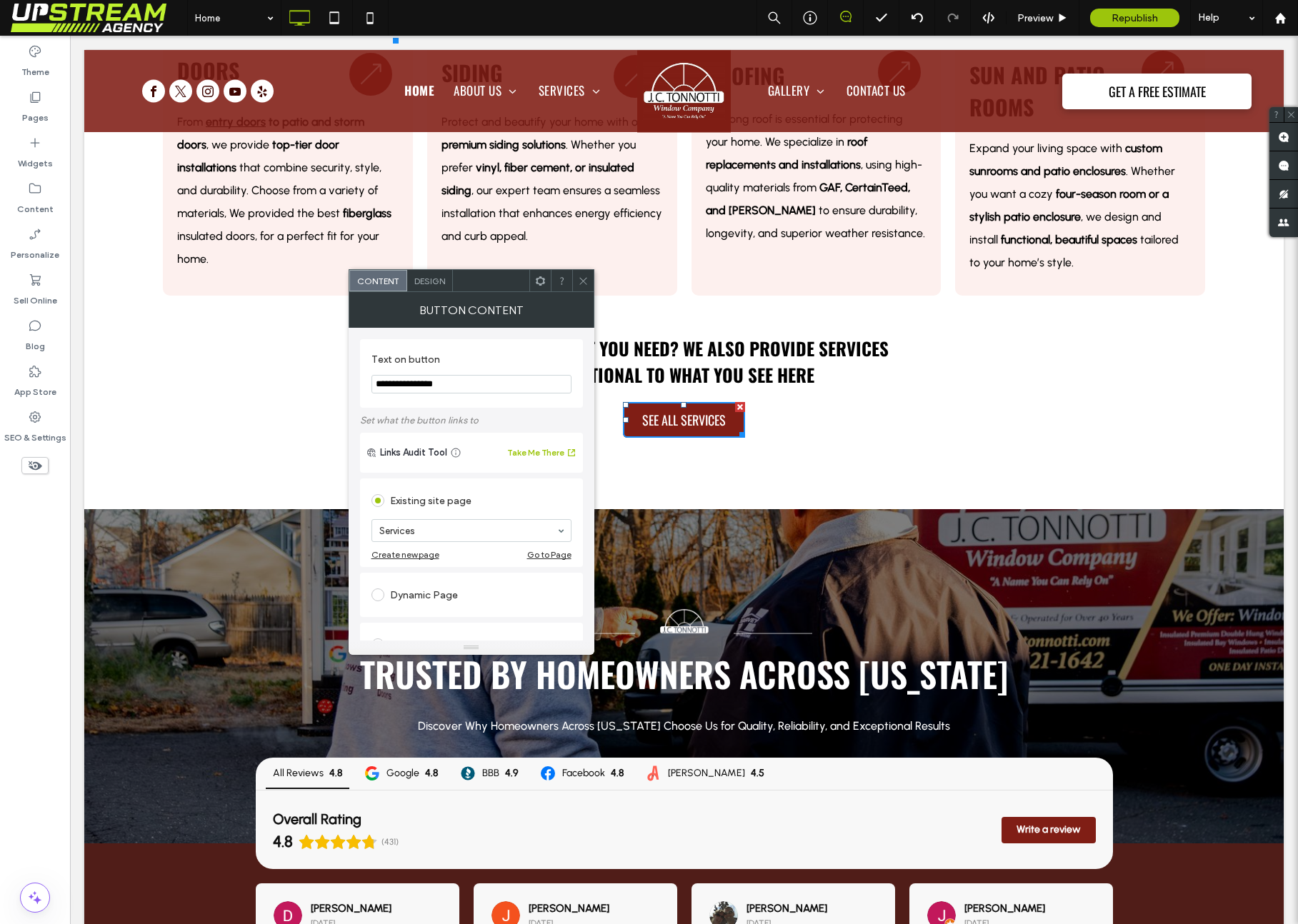
click at [581, 269] on div "Content Design" at bounding box center [471, 281] width 246 height 23
click at [585, 295] on div "Button Content" at bounding box center [471, 309] width 246 height 36
click at [587, 281] on icon at bounding box center [583, 281] width 10 height 10
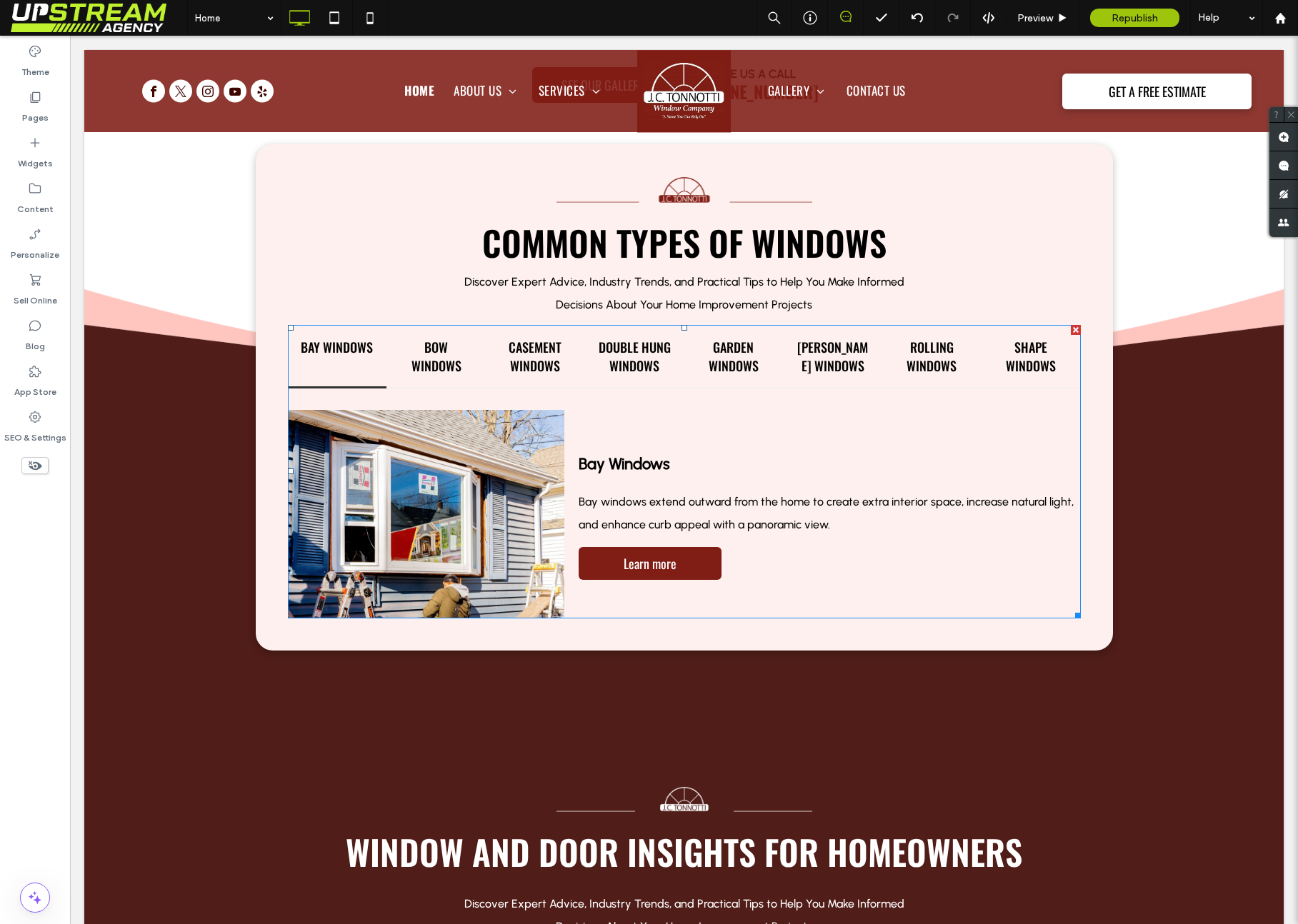
scroll to position [6255, 0]
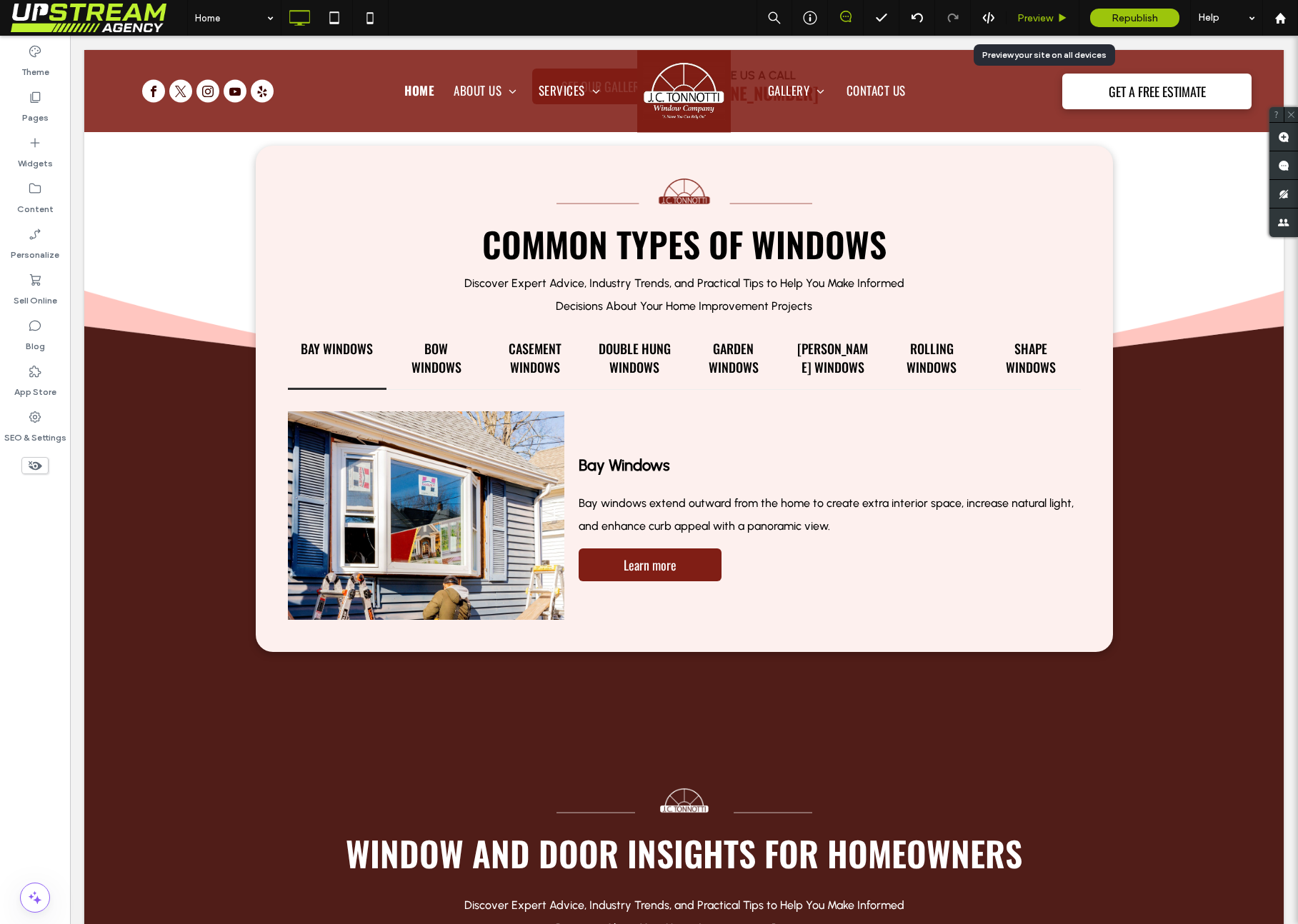
click at [1048, 12] on span "Preview" at bounding box center [1035, 18] width 36 height 12
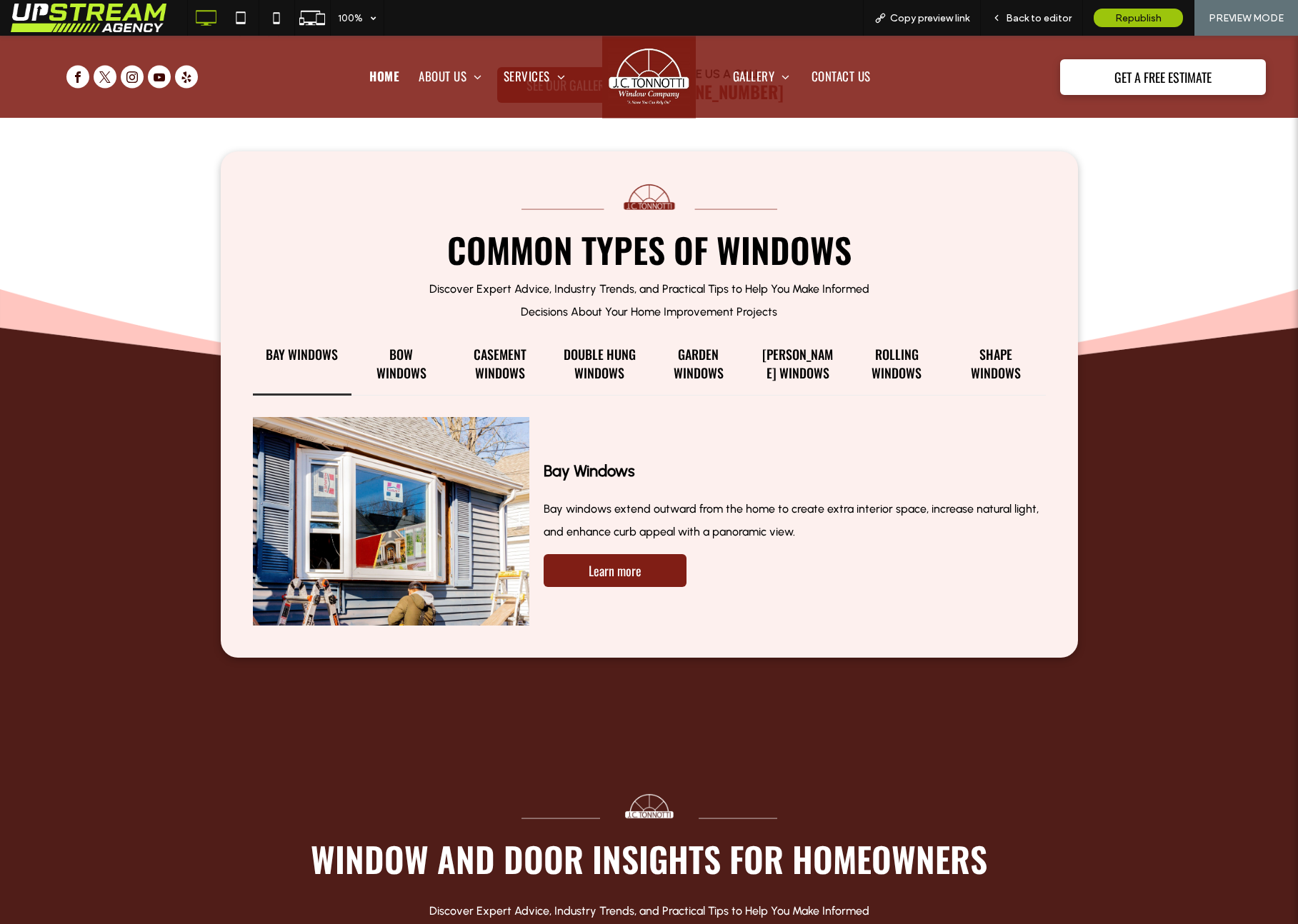
scroll to position [6255, 0]
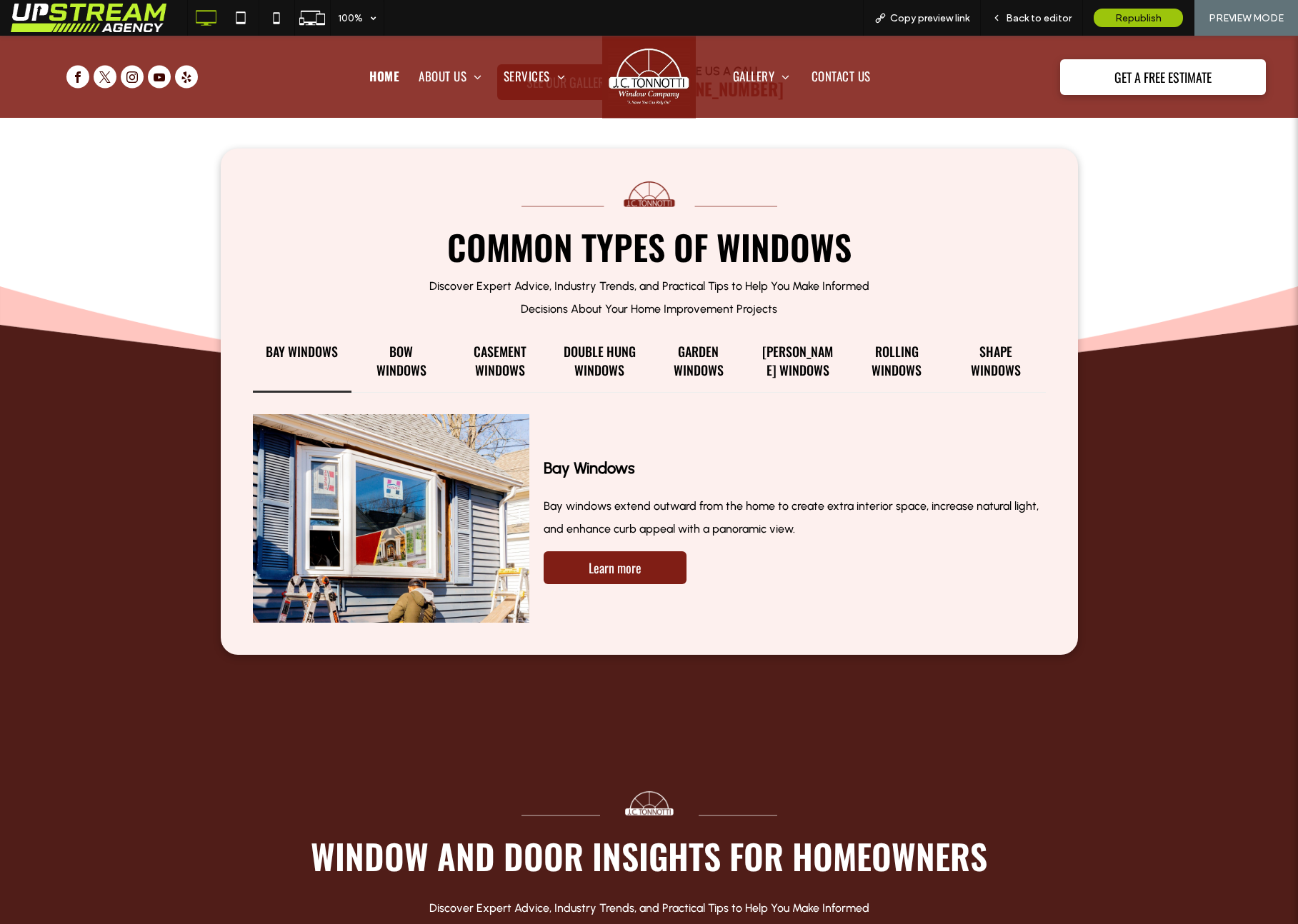
click at [1023, 344] on h4 "Shape Windows" at bounding box center [996, 361] width 74 height 37
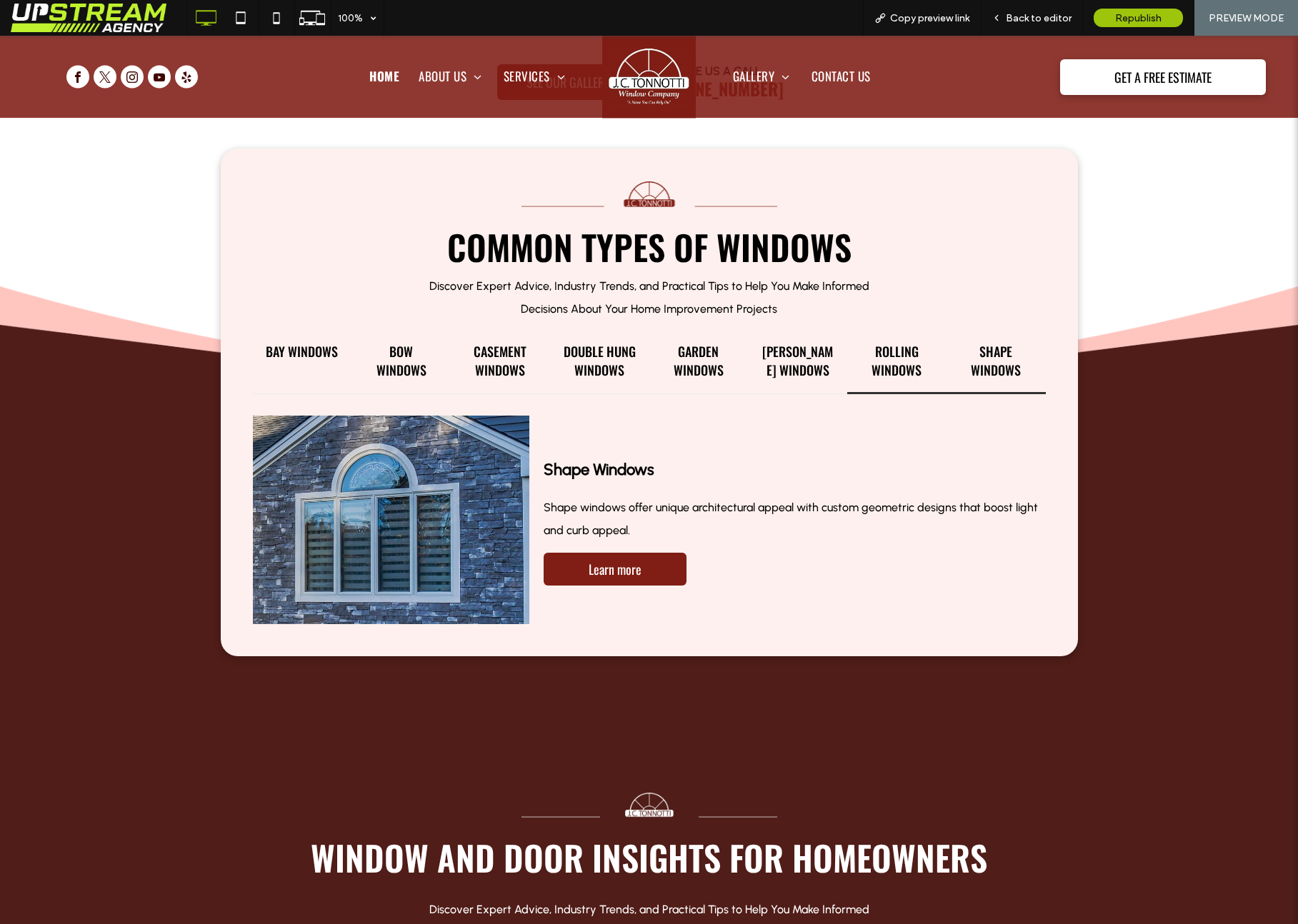
click at [922, 358] on h4 "Rolling Windows" at bounding box center [896, 361] width 74 height 37
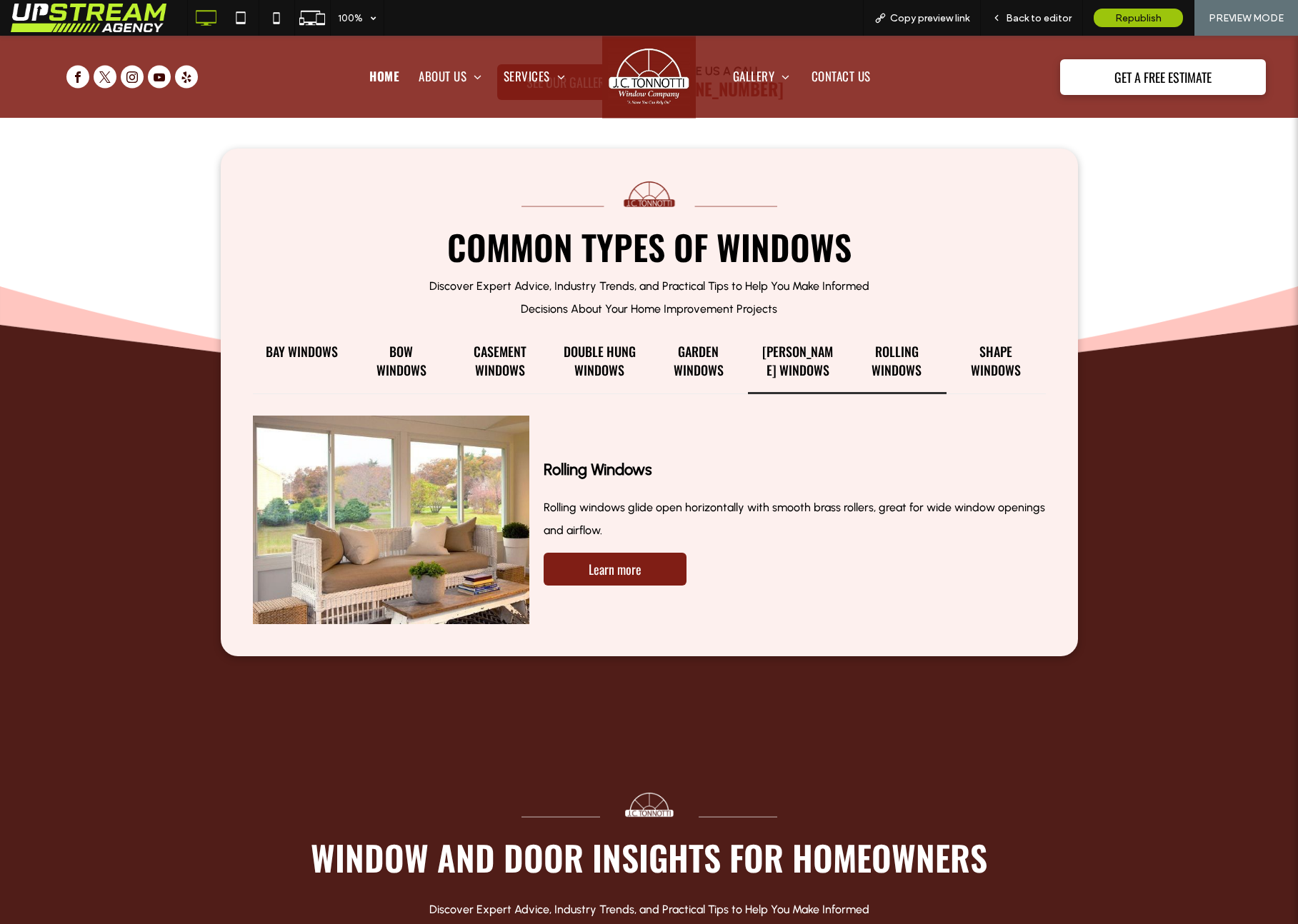
click at [818, 356] on h4 "[PERSON_NAME] Windows" at bounding box center [797, 361] width 74 height 37
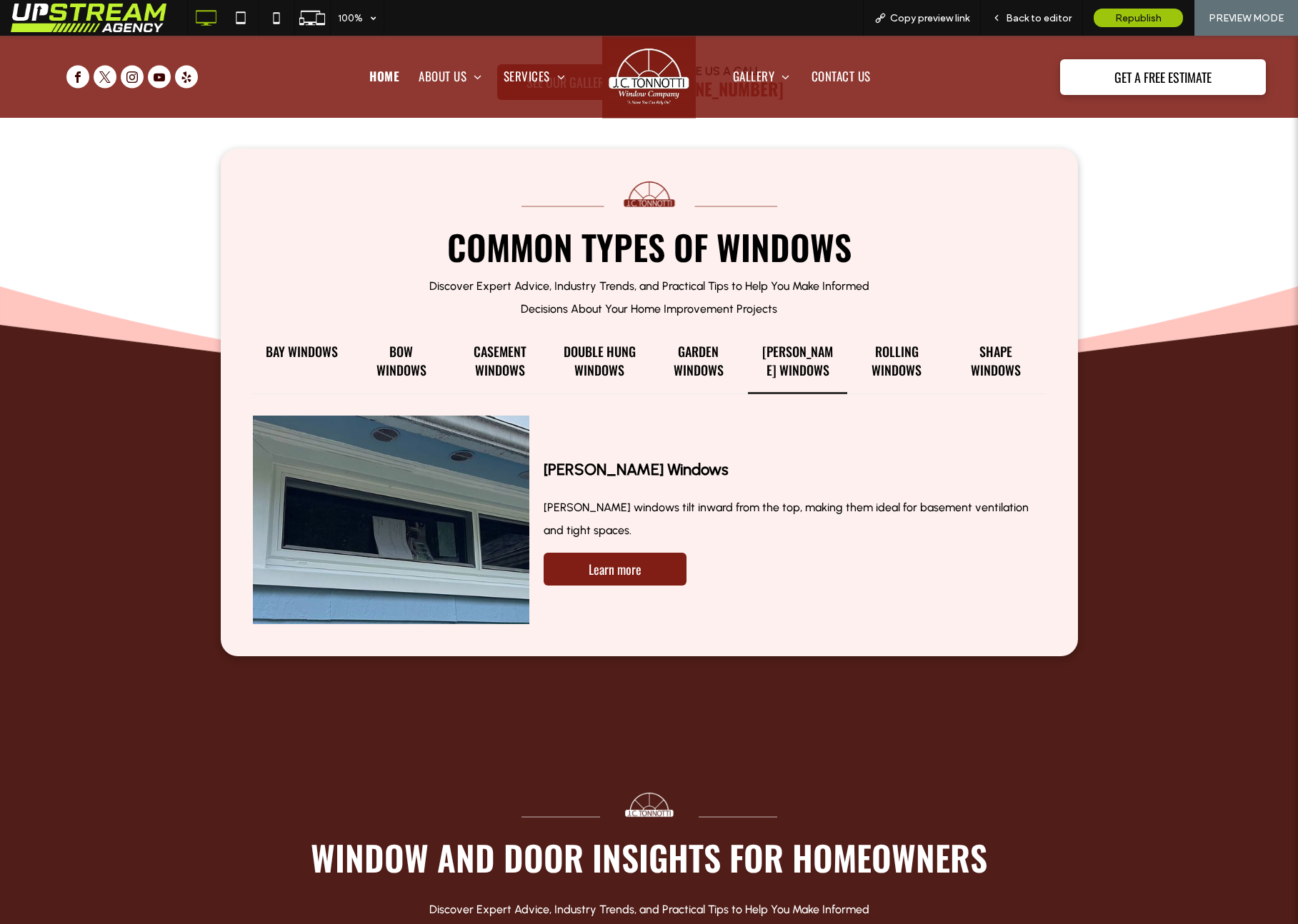
click at [754, 347] on div "[PERSON_NAME] Windows" at bounding box center [798, 361] width 100 height 65
click at [800, 353] on h4 "[PERSON_NAME] Windows" at bounding box center [797, 361] width 74 height 37
click at [699, 353] on h4 "Garden Windows" at bounding box center [699, 361] width 74 height 37
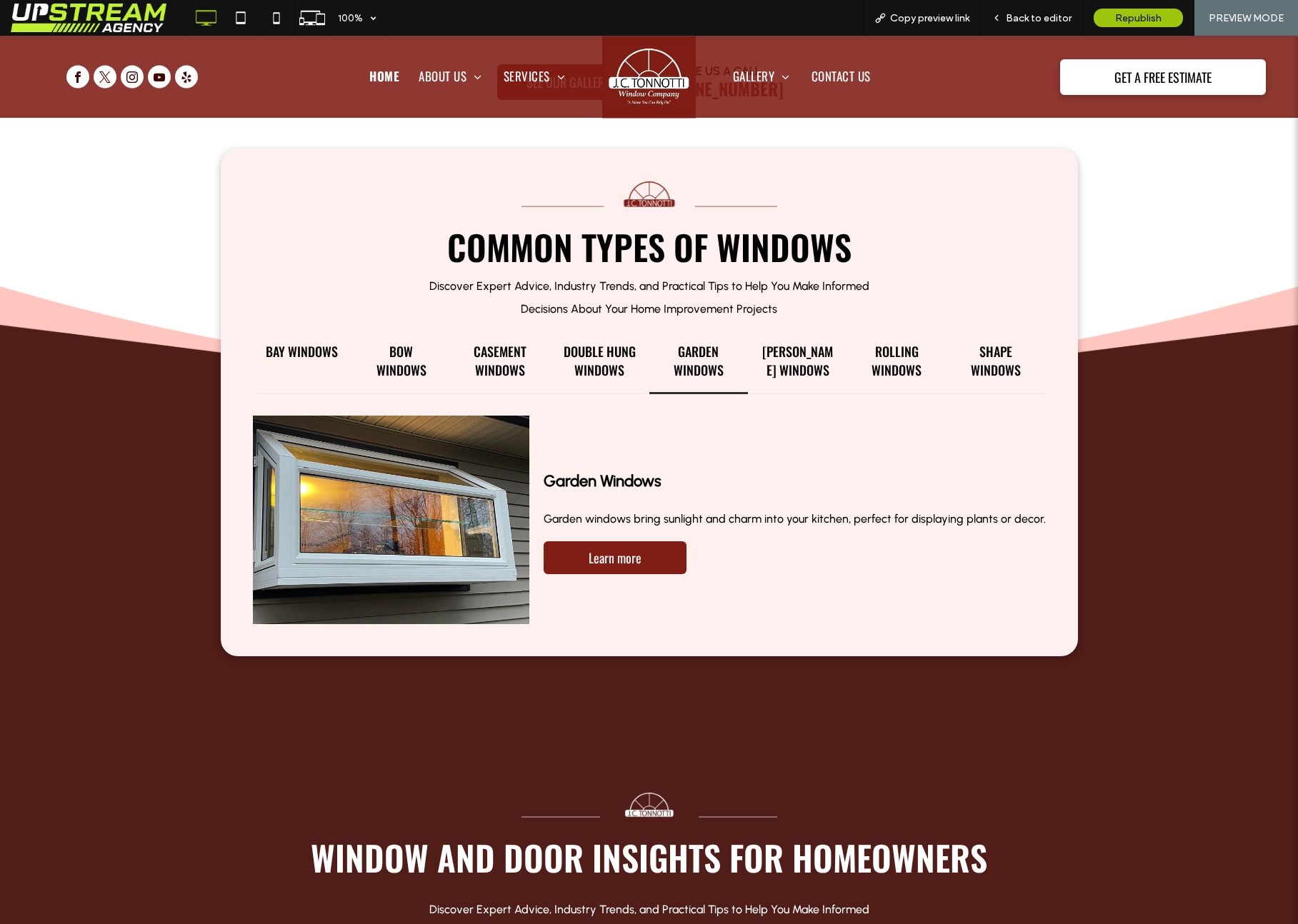
click at [645, 353] on div "Double Hung Windows" at bounding box center [600, 361] width 100 height 65
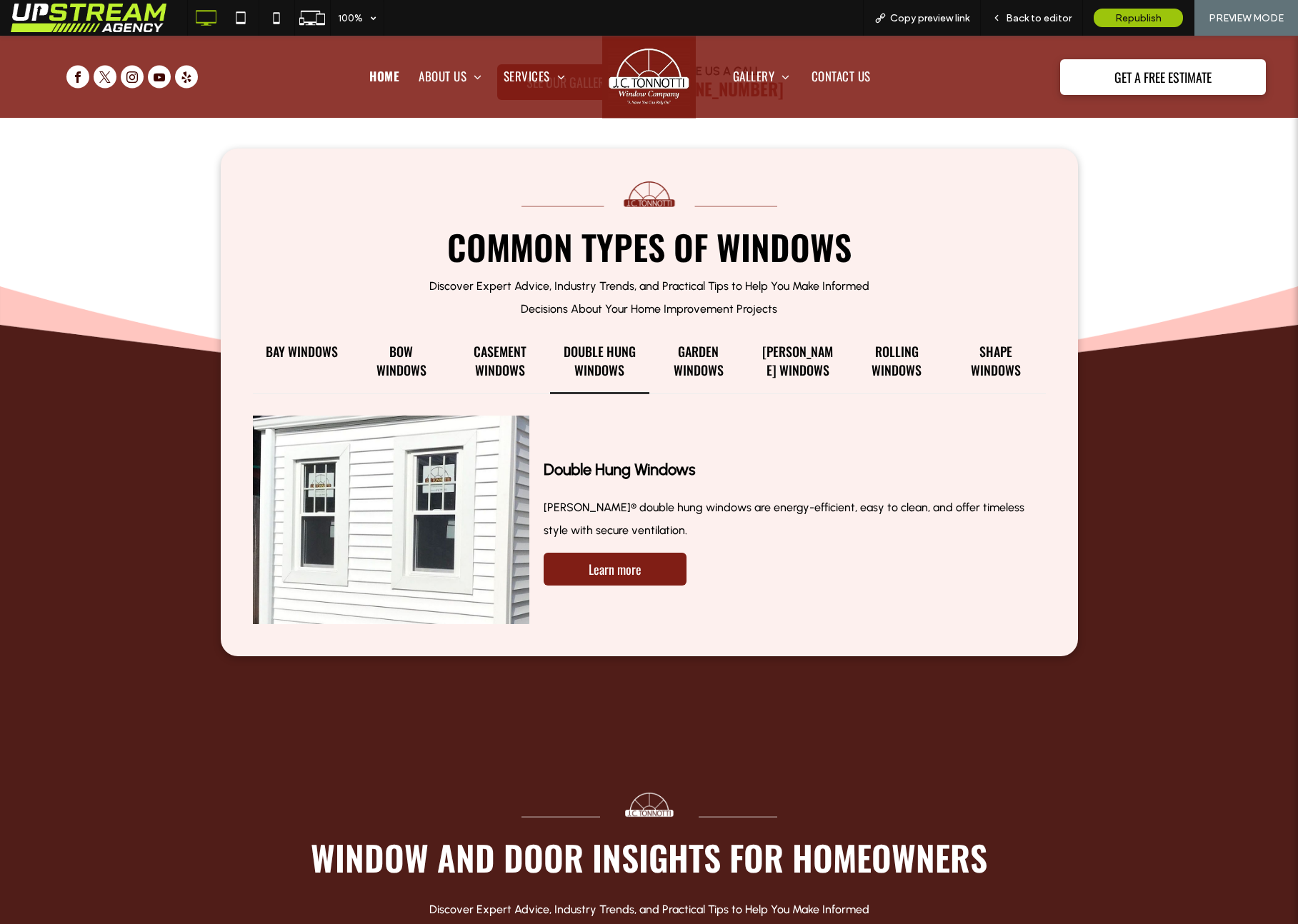
click at [569, 347] on h4 "Double Hung Windows" at bounding box center [599, 361] width 74 height 37
click at [521, 350] on h4 "Casement Windows" at bounding box center [500, 361] width 74 height 37
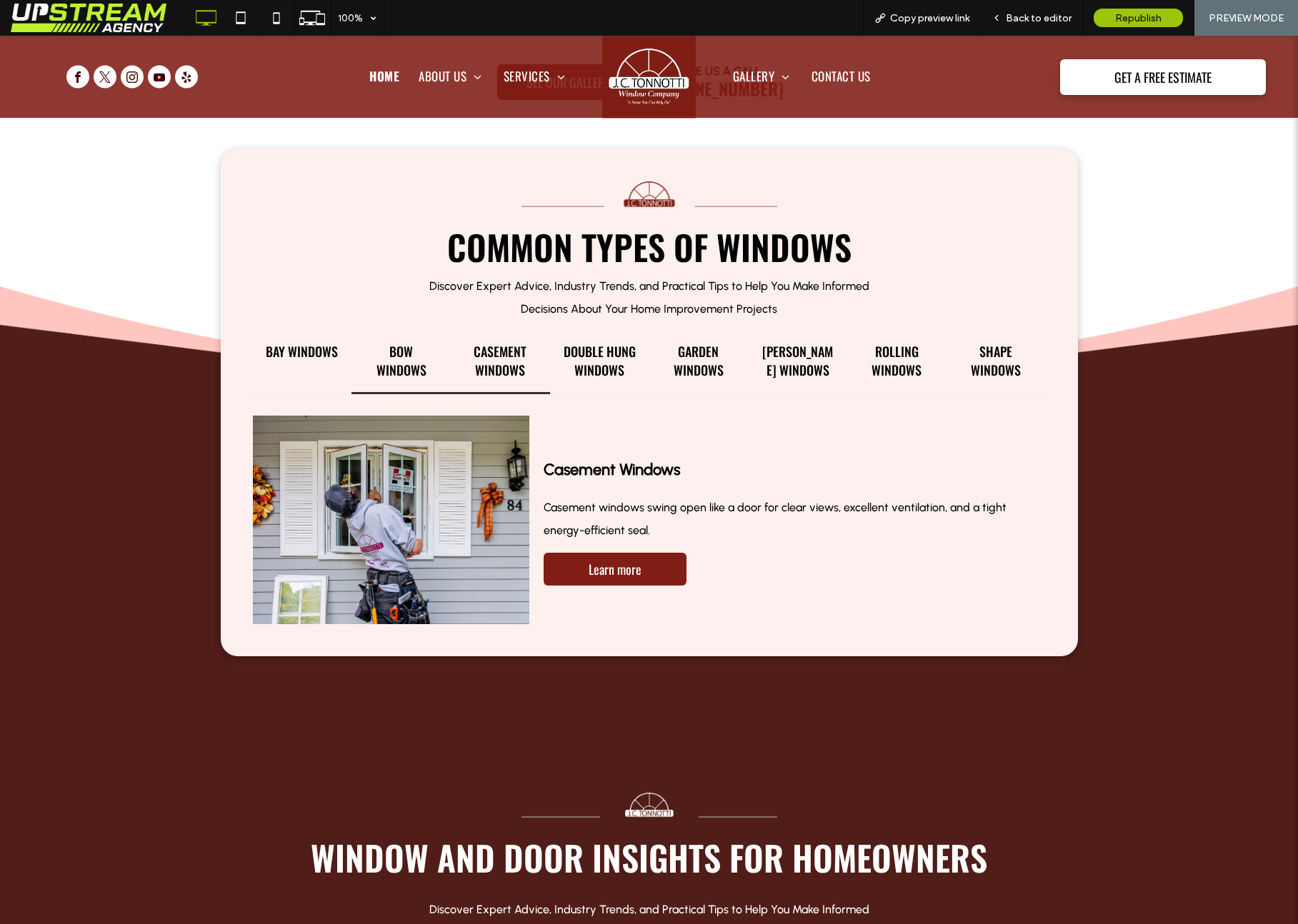
click at [427, 350] on h4 "Bow Windows" at bounding box center [401, 361] width 74 height 37
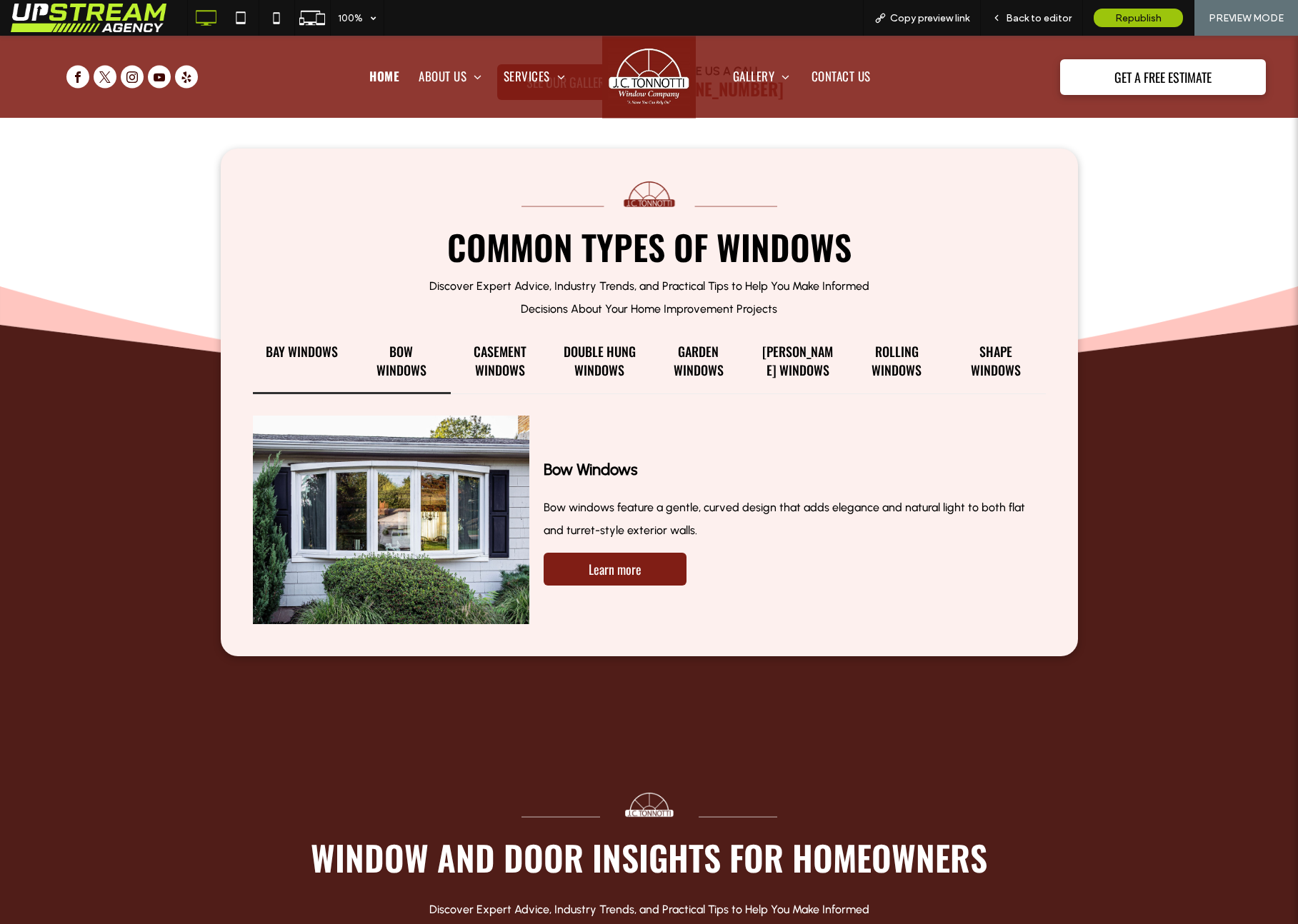
click at [313, 361] on div "Bay Windows" at bounding box center [303, 361] width 100 height 65
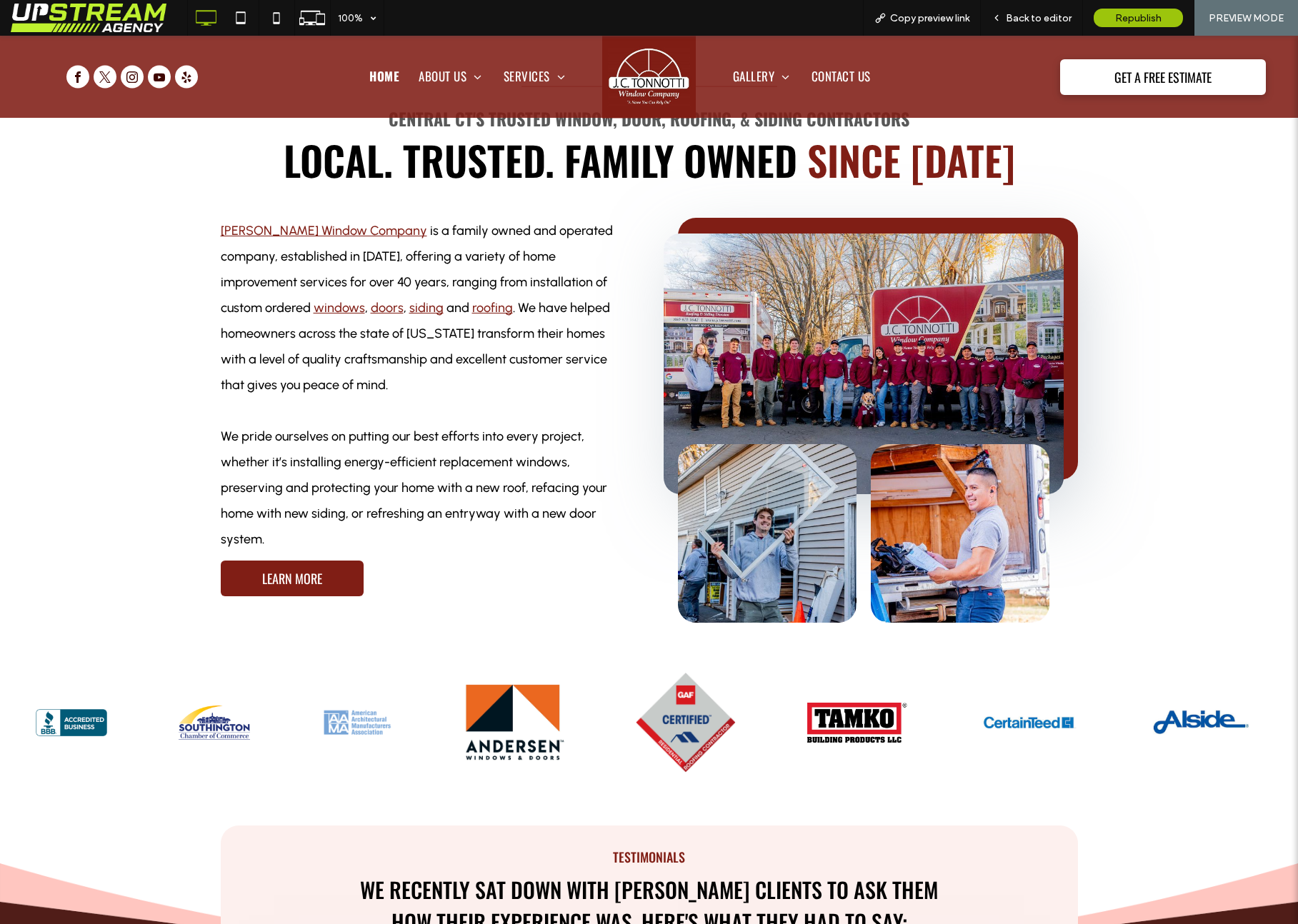
scroll to position [1010, 0]
click at [1039, 12] on span "Back to editor" at bounding box center [1038, 18] width 65 height 12
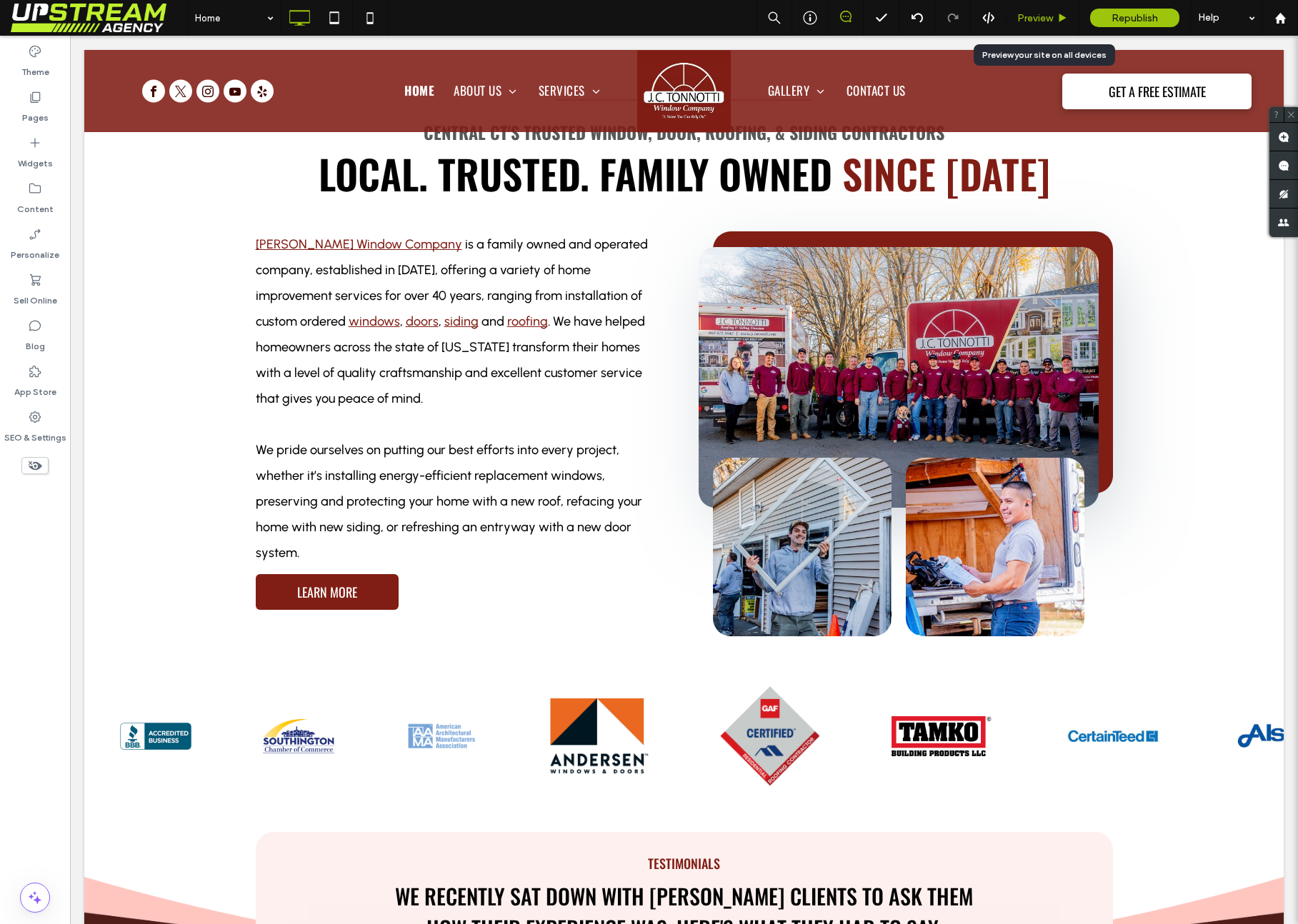
drag, startPoint x: 1043, startPoint y: 17, endPoint x: 973, endPoint y: 15, distance: 70.0
click at [1043, 17] on span "Preview" at bounding box center [1035, 18] width 36 height 12
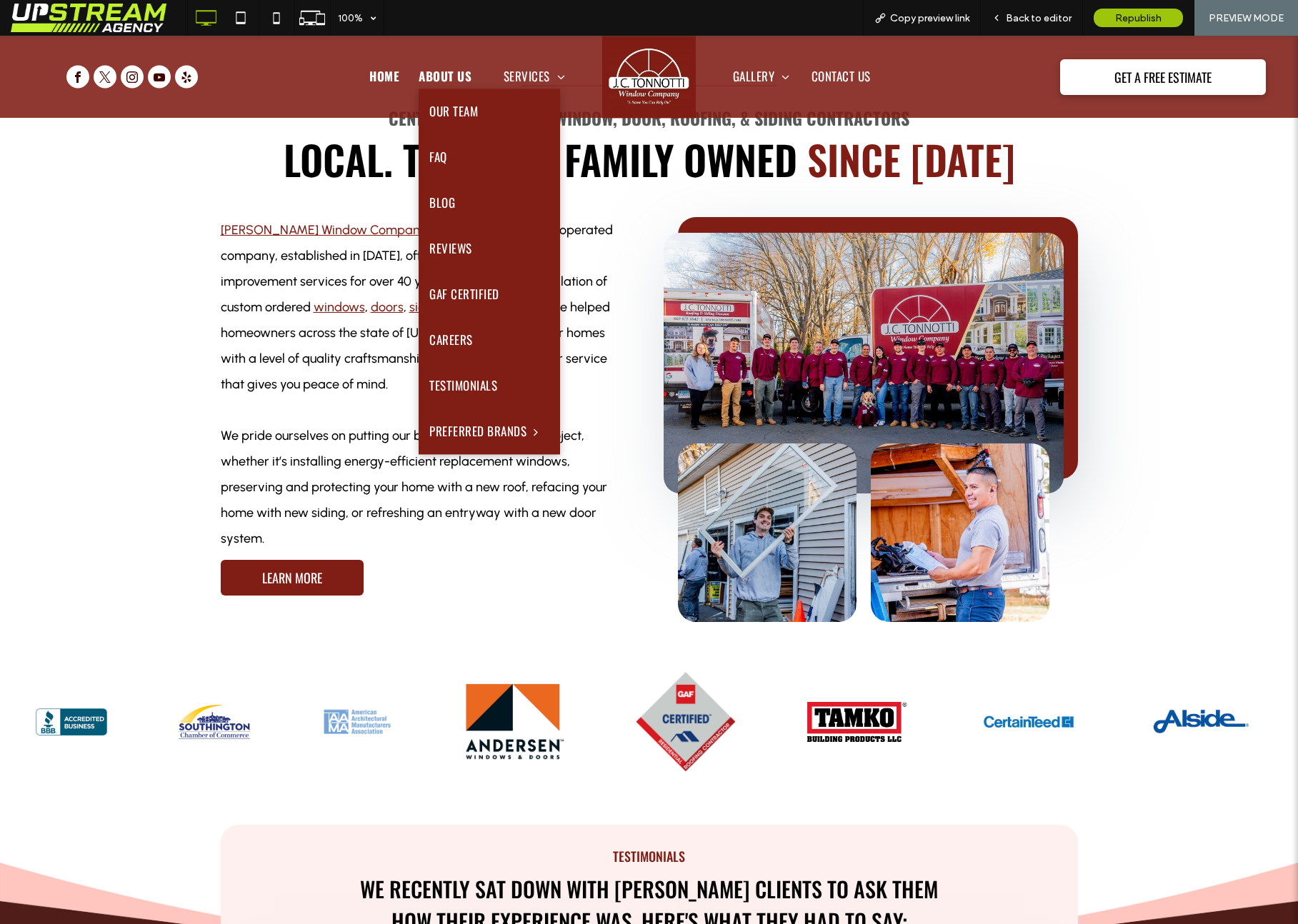
click at [457, 77] on span "About Us" at bounding box center [451, 89] width 64 height 24
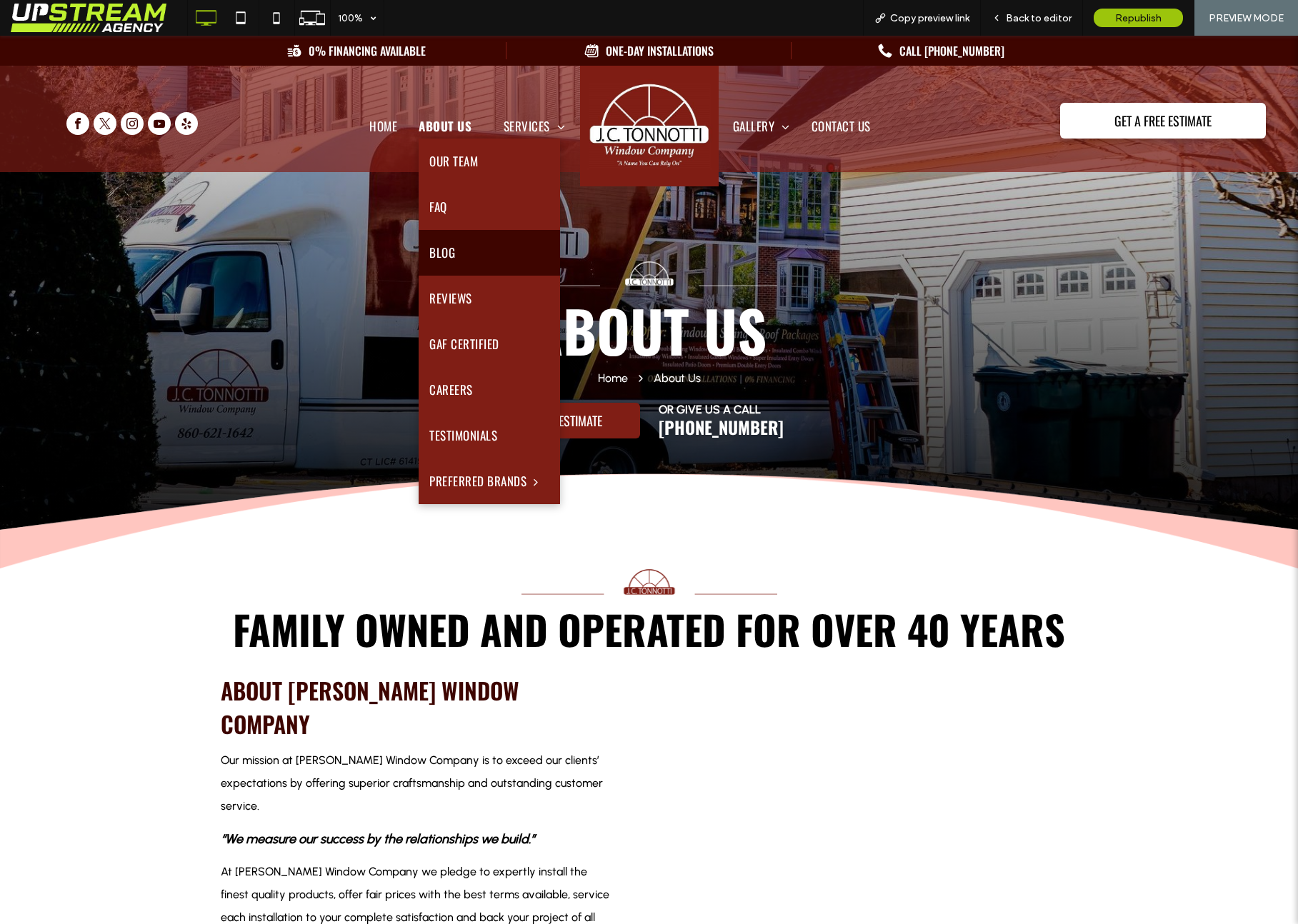
click at [464, 263] on link "Blog" at bounding box center [489, 253] width 141 height 46
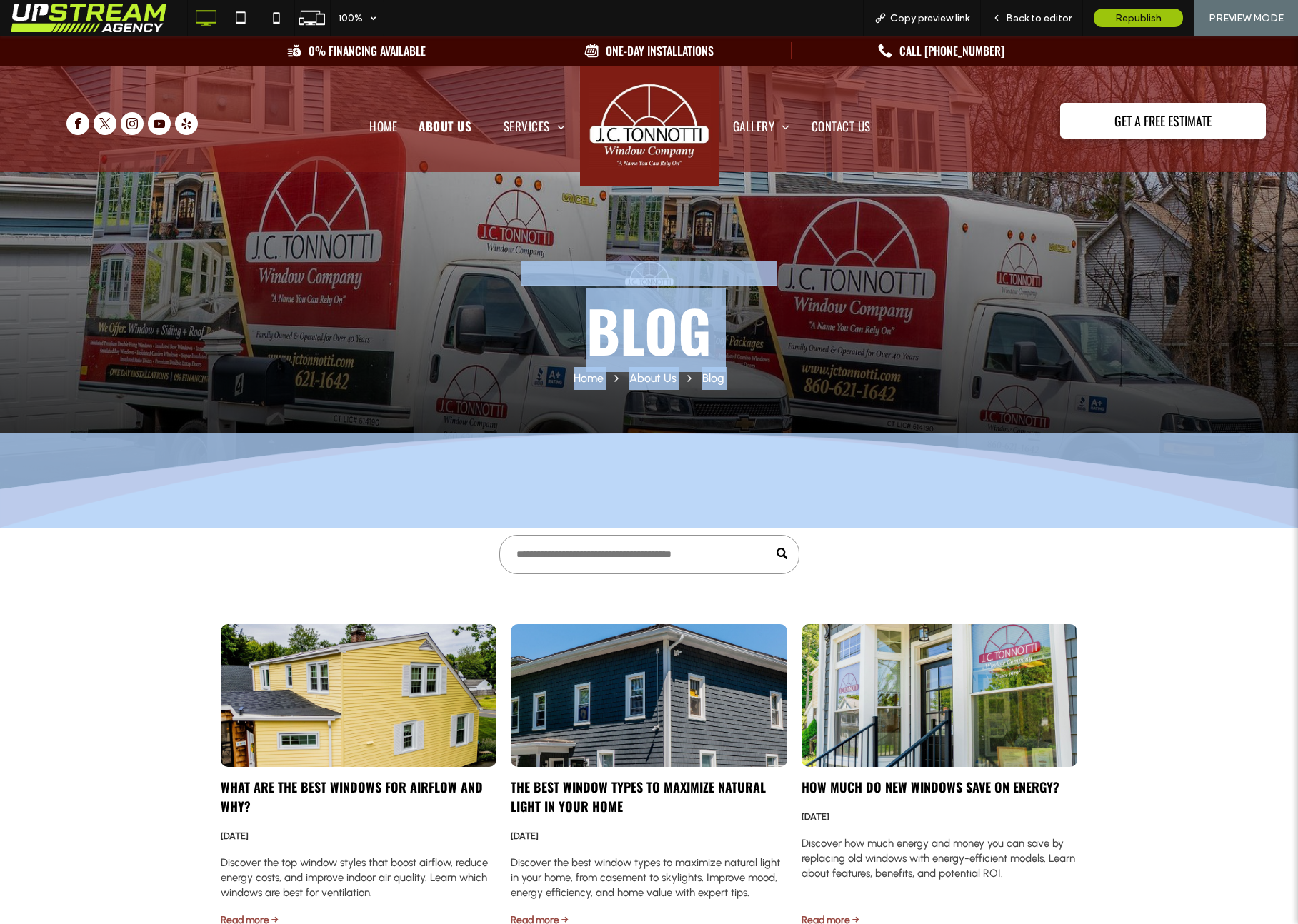
drag, startPoint x: 524, startPoint y: 220, endPoint x: 837, endPoint y: 403, distance: 362.6
click at [837, 403] on div "Blog Home About Us Blog Click To Paste Click To Paste Row + Add Section" at bounding box center [649, 281] width 1298 height 492
click at [837, 403] on div "Blog Home About Us Blog Click To Paste Click To Paste" at bounding box center [649, 389] width 1298 height 278
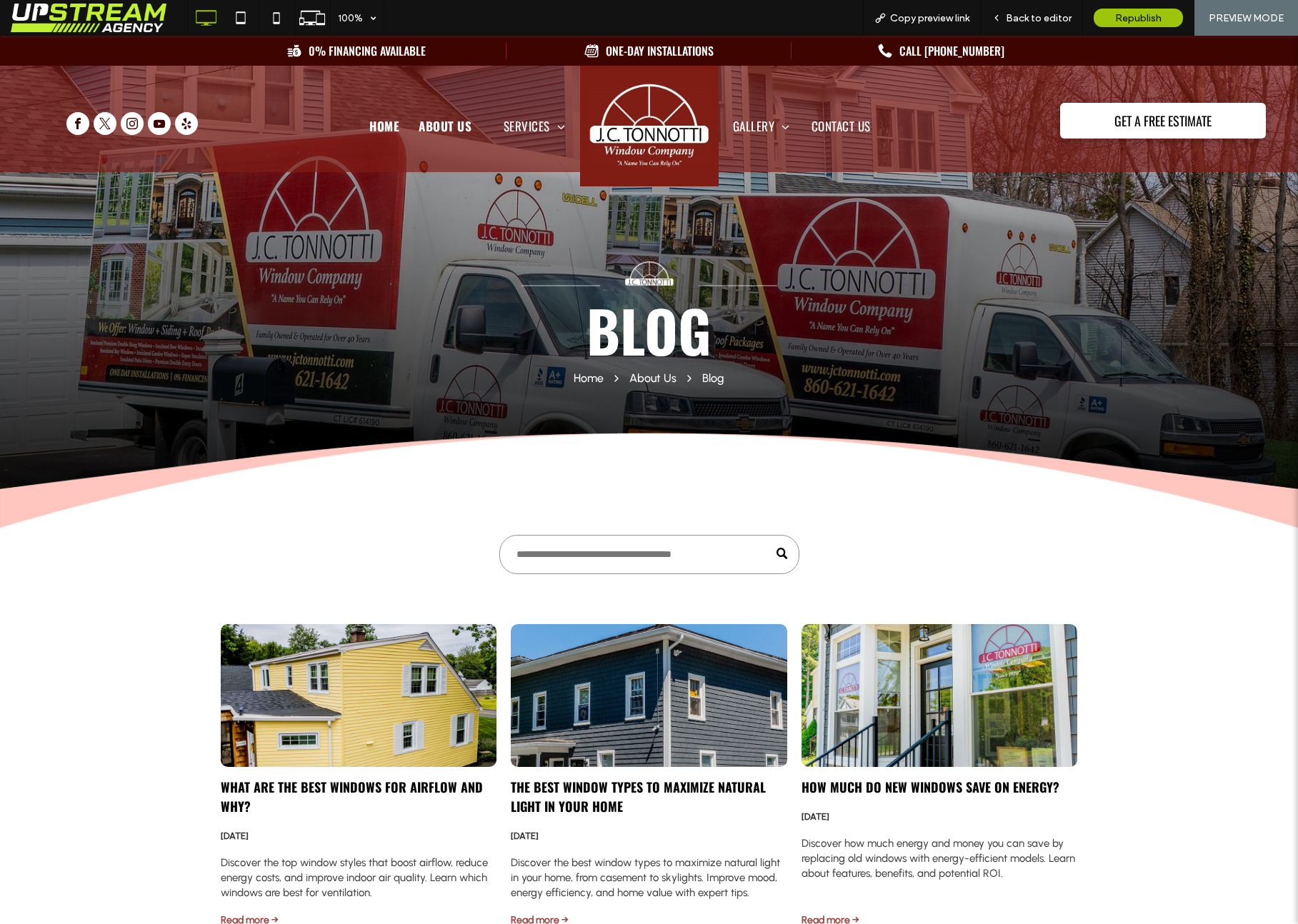
click at [393, 126] on span "Home" at bounding box center [383, 138] width 28 height 24
